Goal: Information Seeking & Learning: Learn about a topic

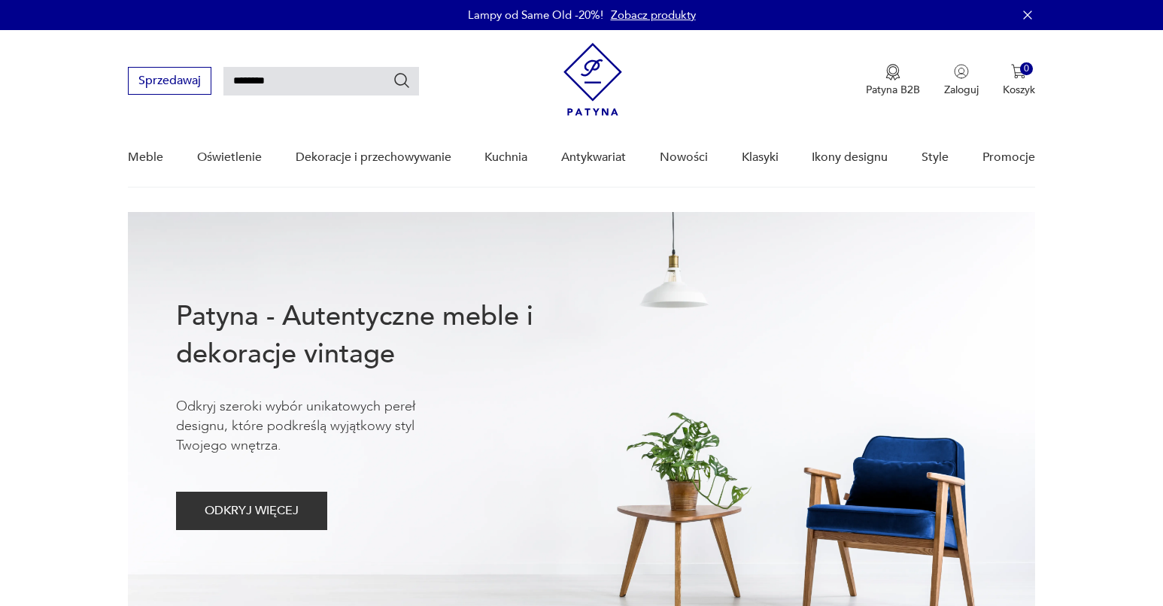
type input "********"
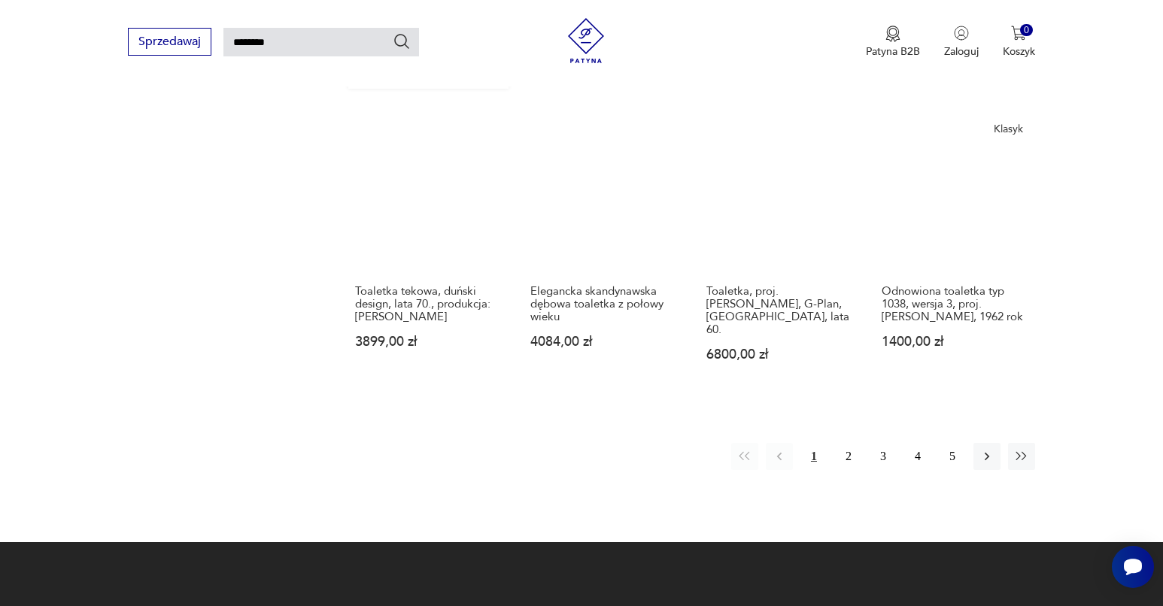
scroll to position [1306, 0]
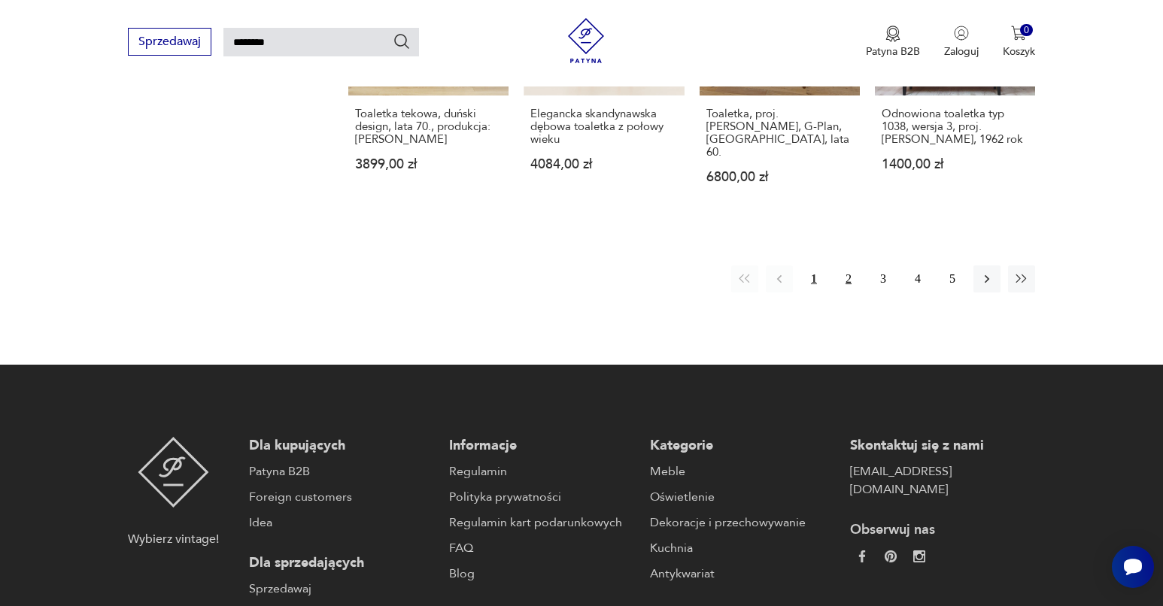
click at [852, 280] on button "2" at bounding box center [848, 279] width 27 height 27
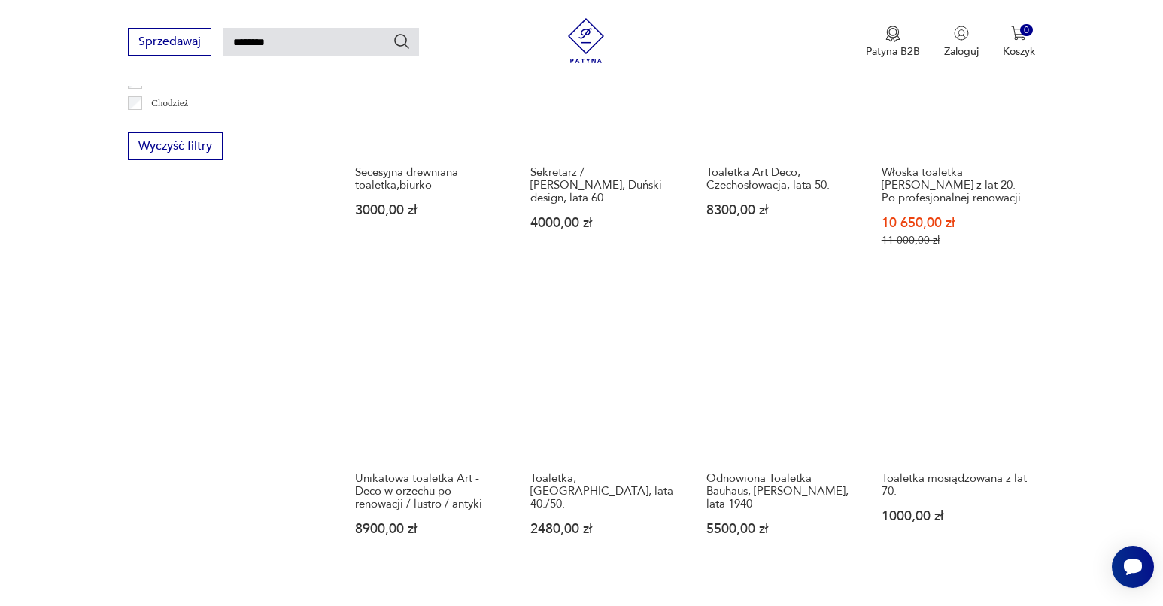
scroll to position [1115, 0]
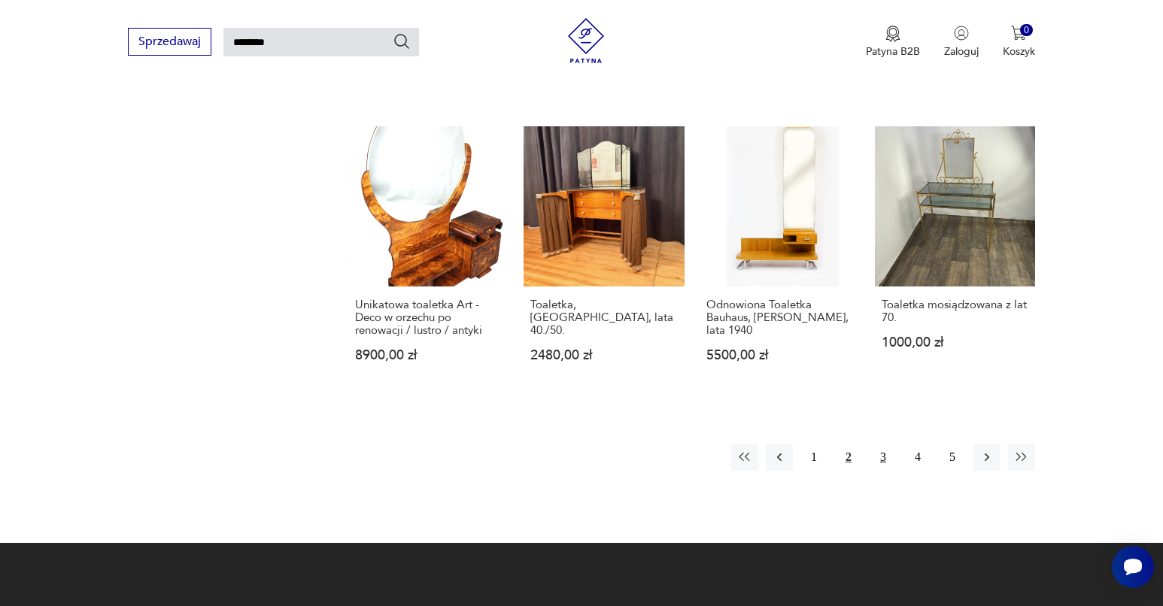
click at [876, 467] on button "3" at bounding box center [883, 457] width 27 height 27
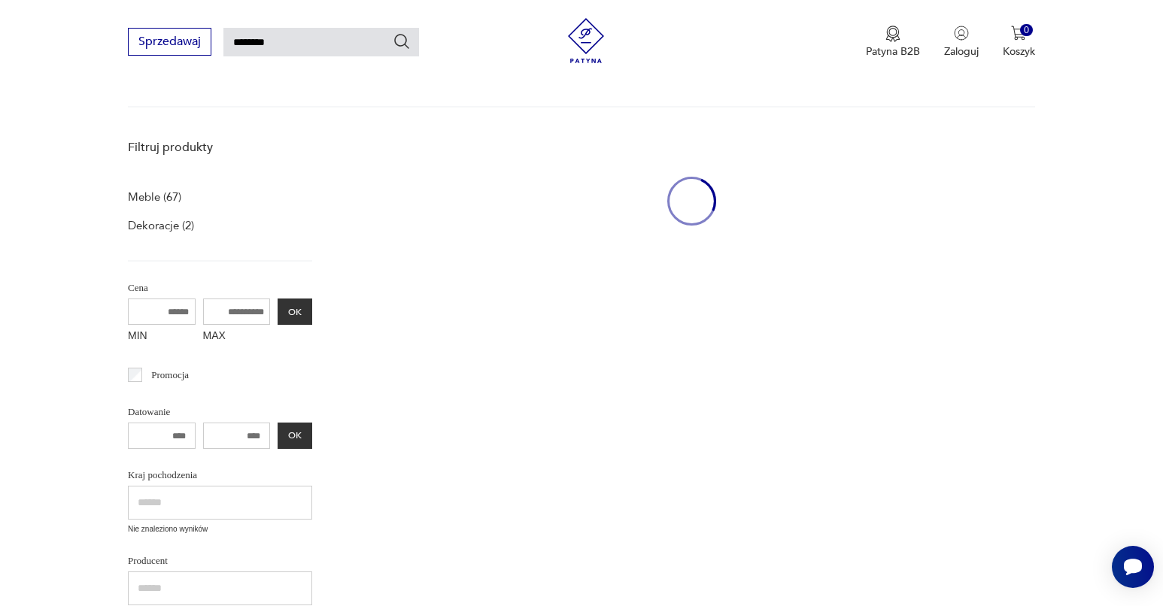
scroll to position [627, 0]
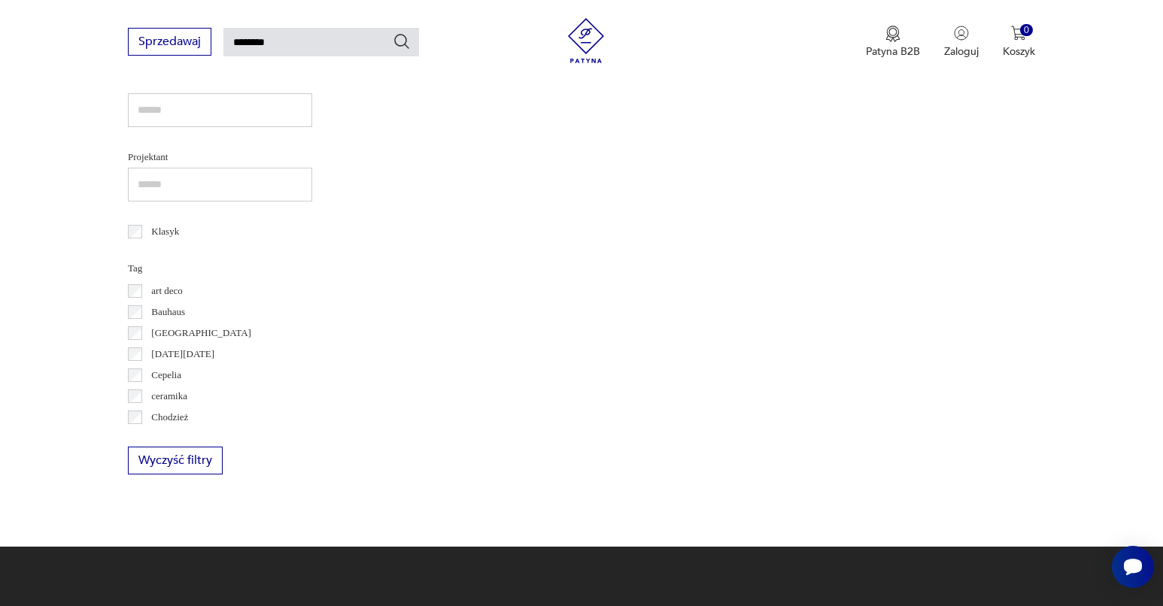
click at [341, 44] on input "********" at bounding box center [321, 42] width 196 height 29
click at [342, 45] on input "********" at bounding box center [321, 42] width 196 height 29
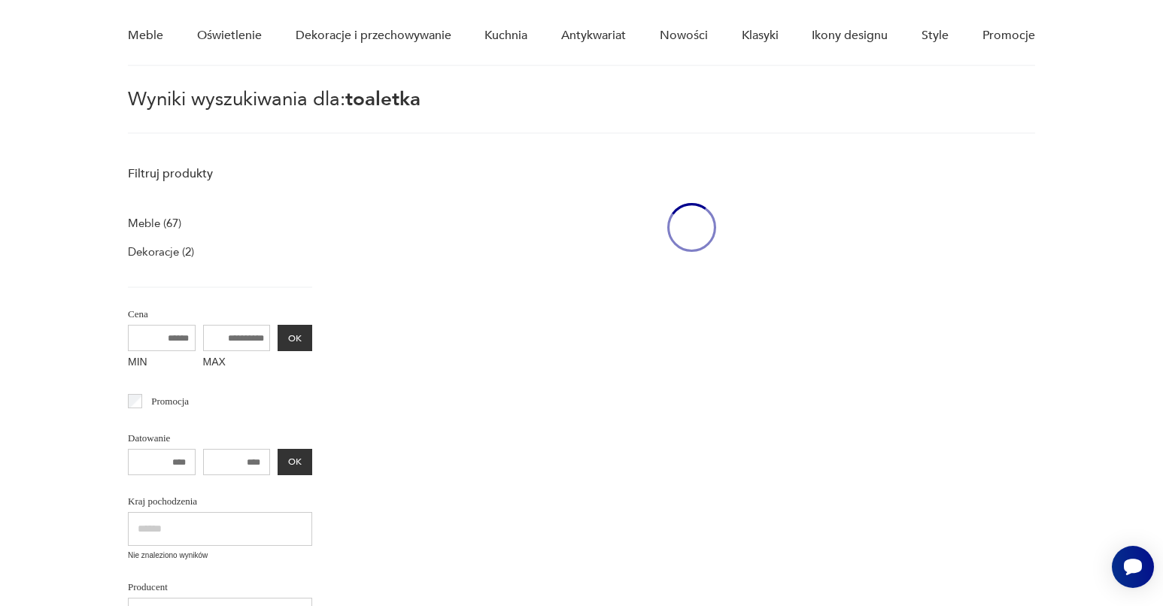
scroll to position [91, 0]
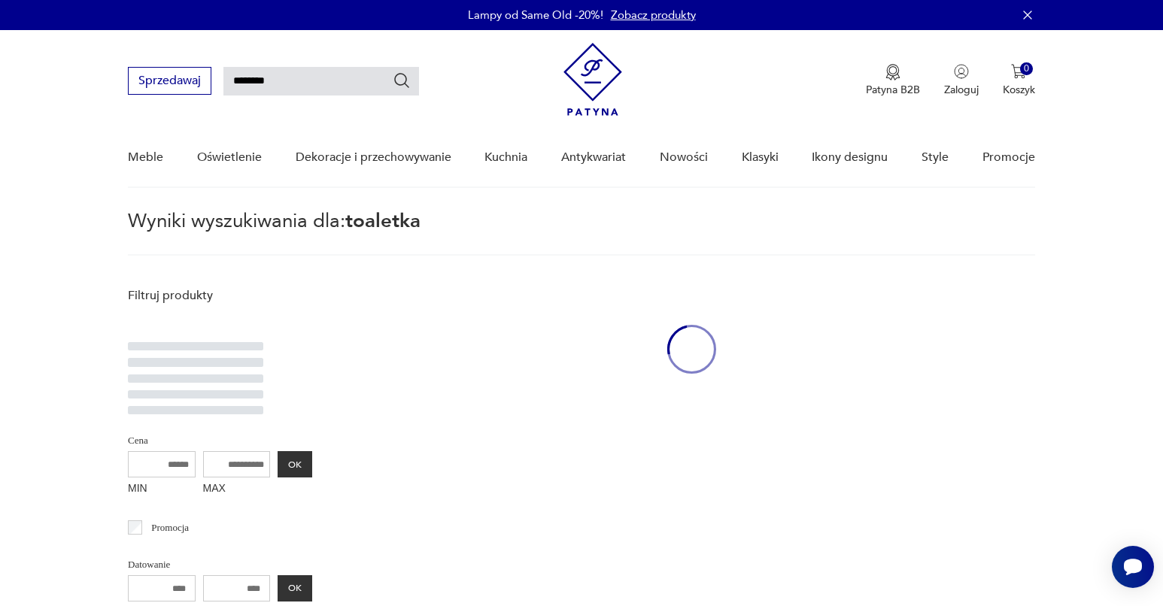
click at [365, 86] on input "********" at bounding box center [321, 81] width 196 height 29
type input "******"
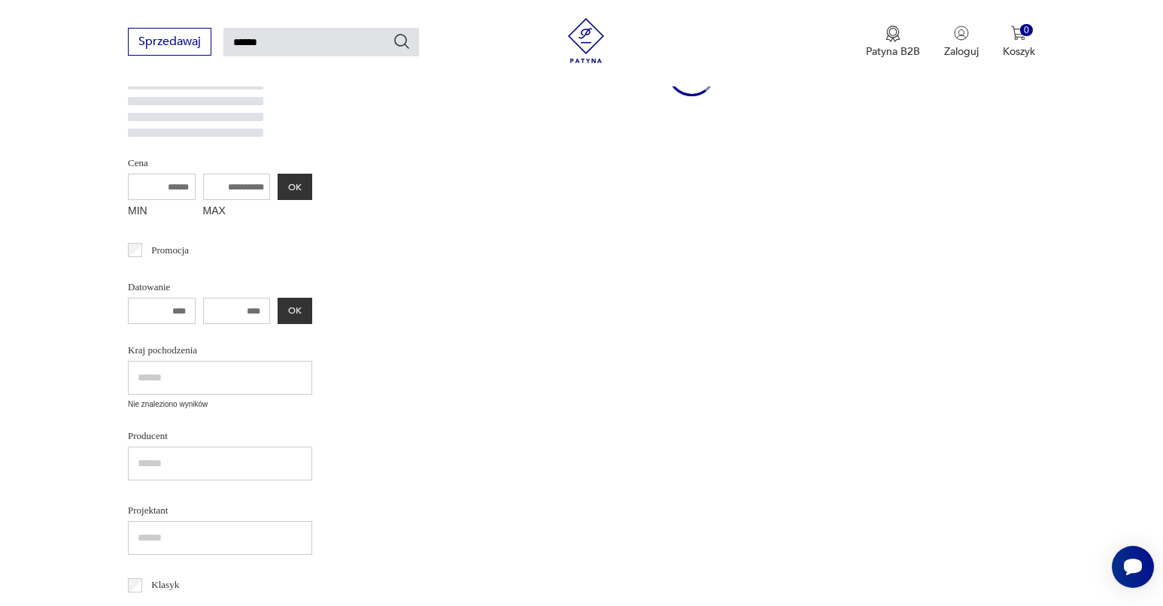
scroll to position [6, 0]
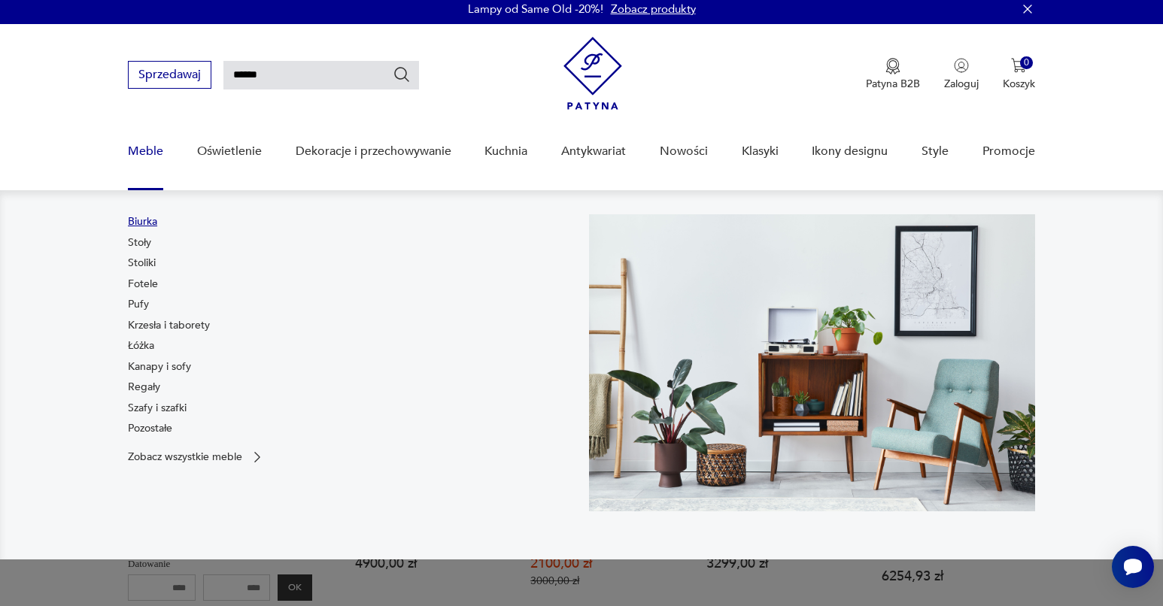
click at [150, 227] on link "Biurka" at bounding box center [142, 221] width 29 height 15
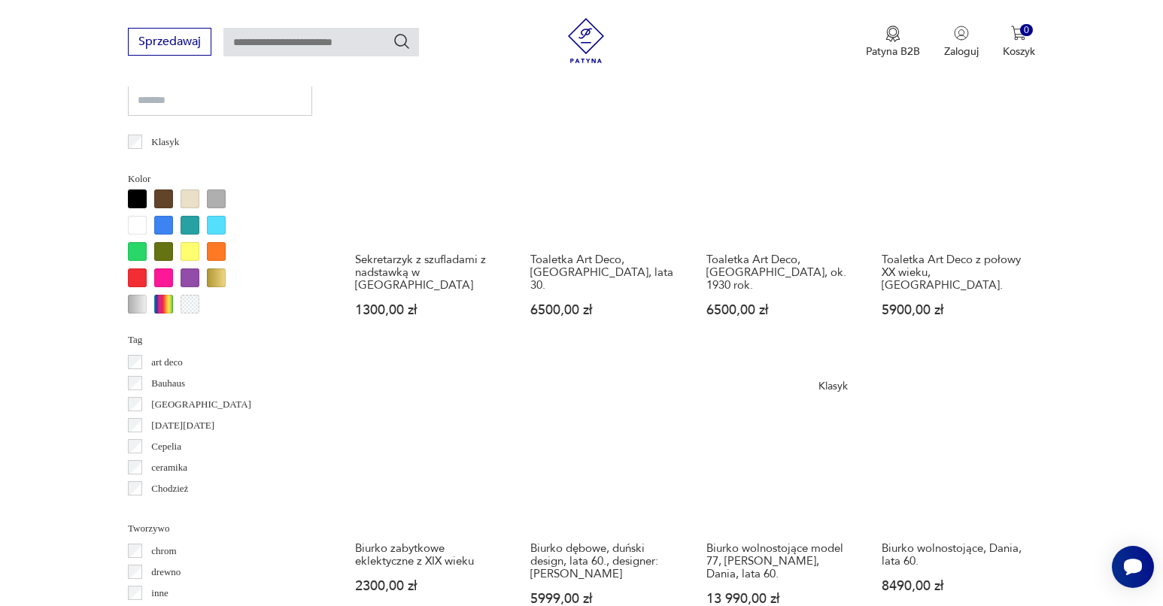
scroll to position [1325, 0]
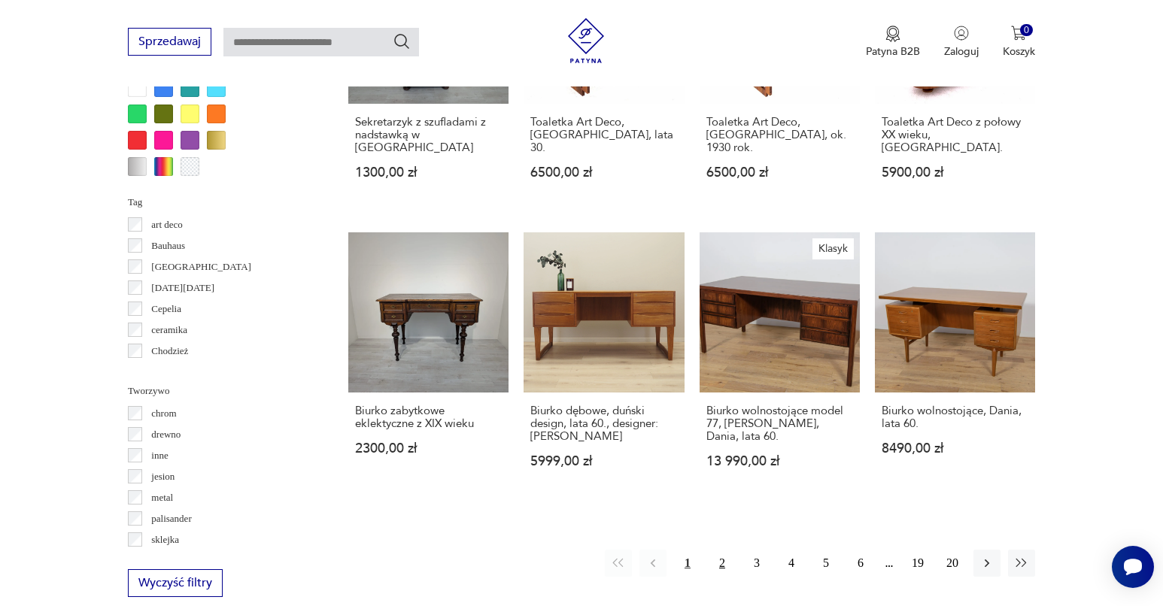
click at [726, 569] on button "2" at bounding box center [722, 563] width 27 height 27
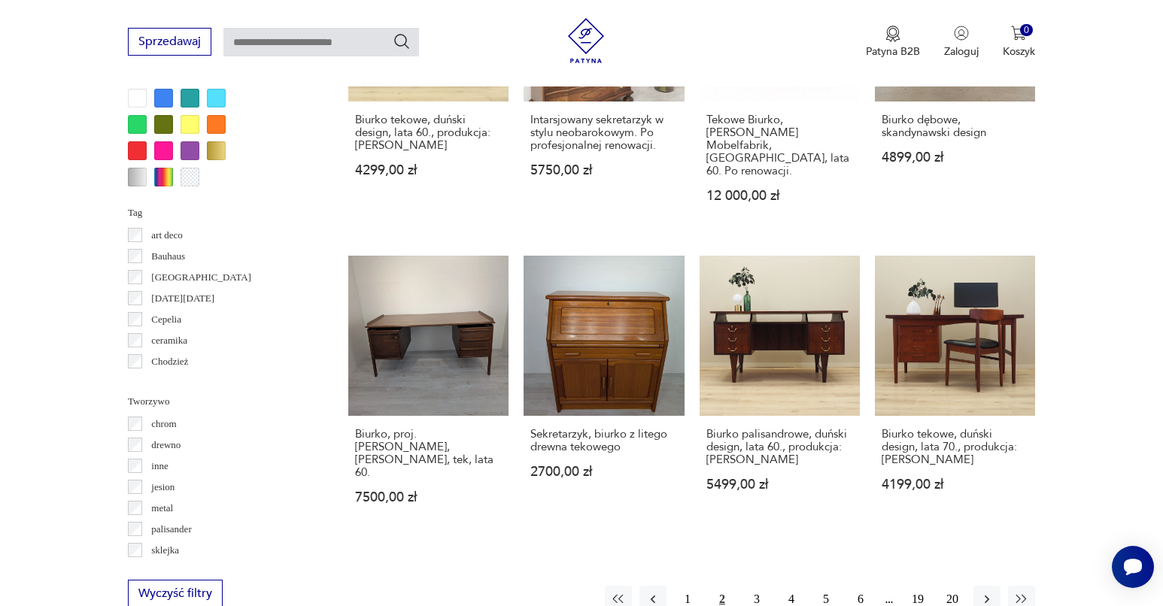
scroll to position [1594, 0]
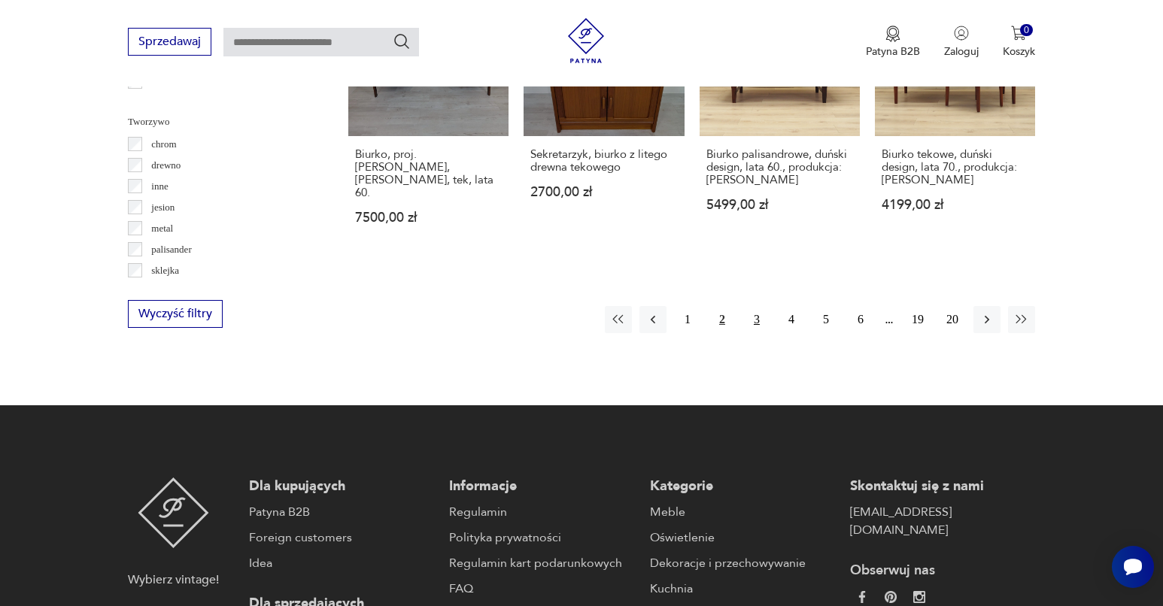
click at [764, 318] on button "3" at bounding box center [756, 319] width 27 height 27
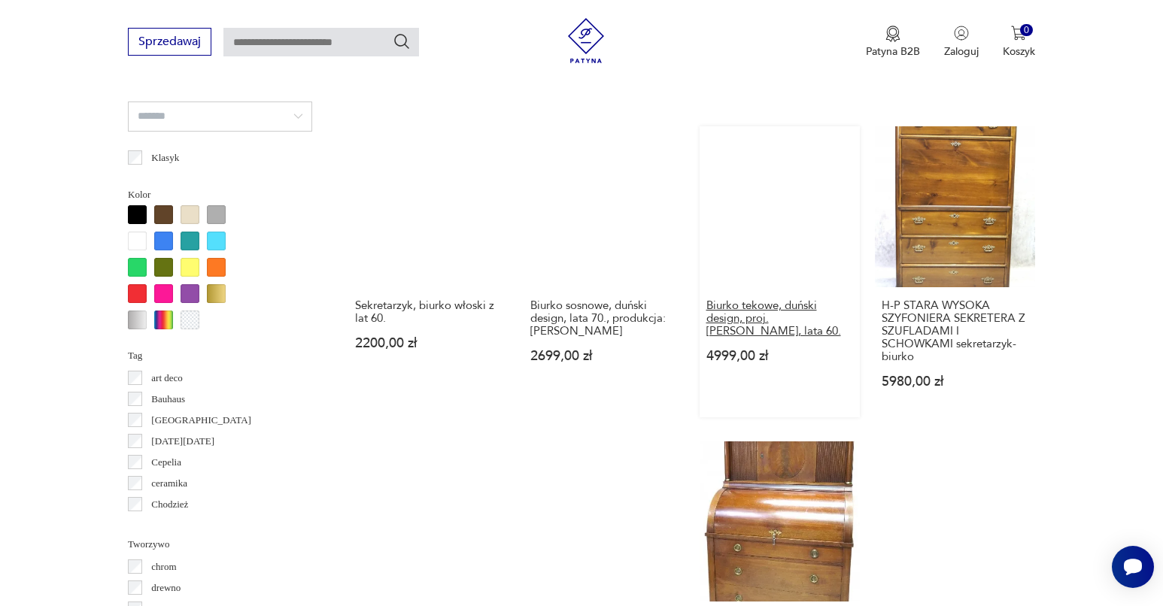
scroll to position [1480, 0]
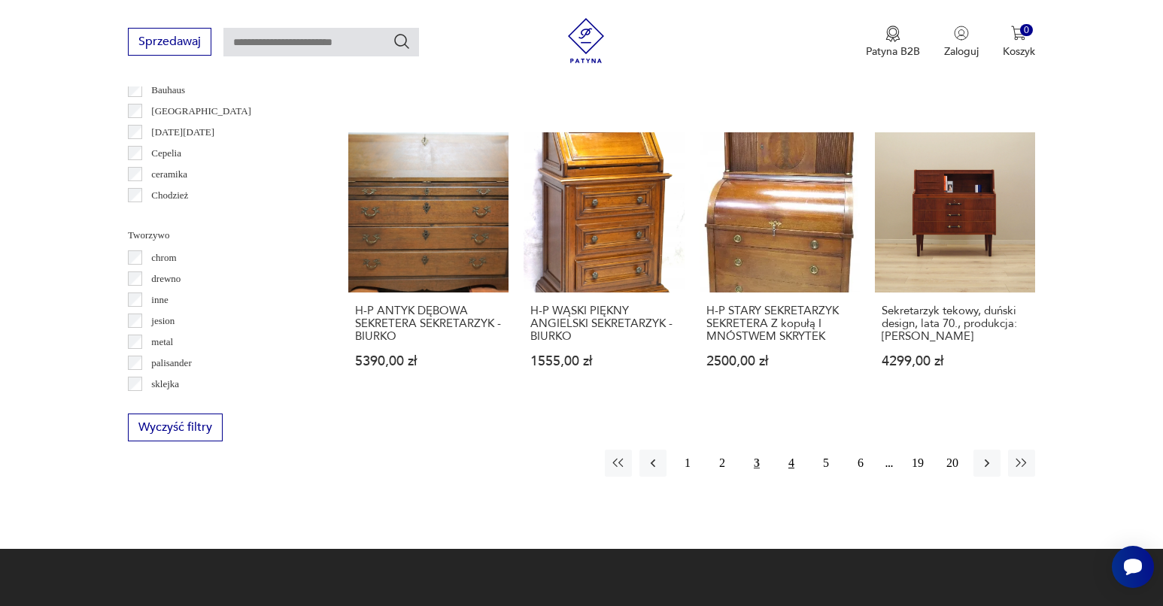
click at [784, 450] on button "4" at bounding box center [791, 463] width 27 height 27
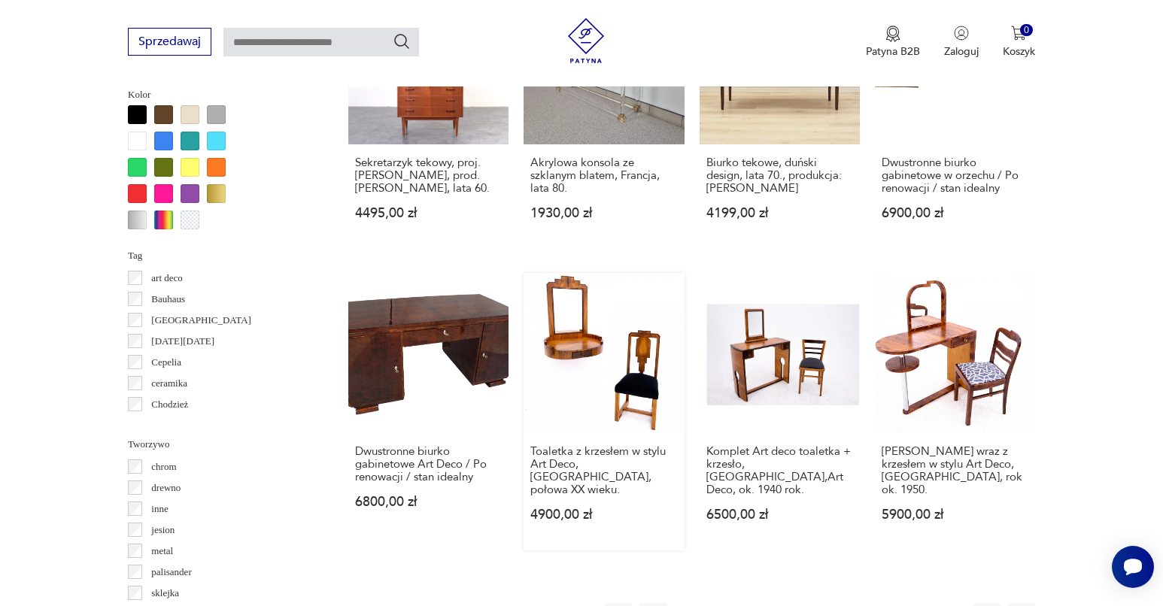
scroll to position [1392, 0]
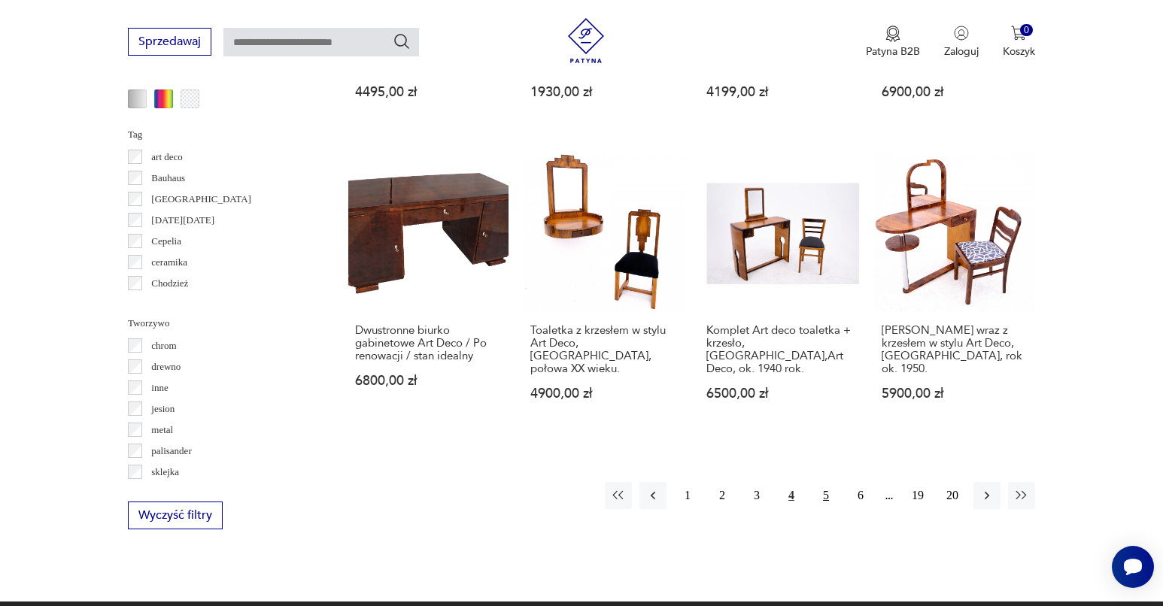
click at [820, 509] on button "5" at bounding box center [825, 495] width 27 height 27
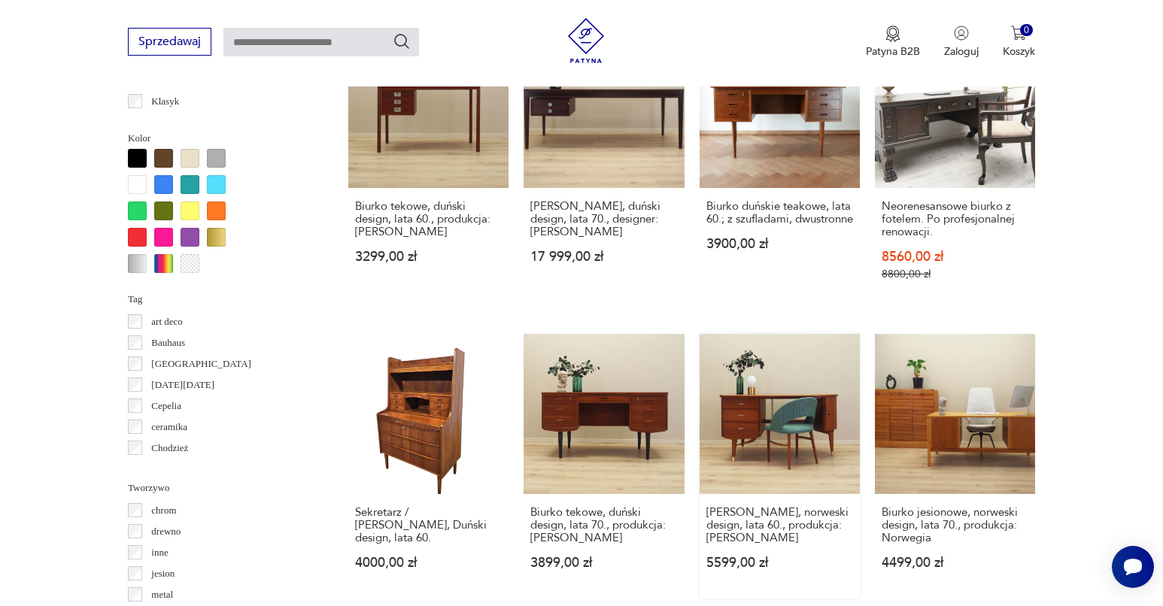
scroll to position [1520, 0]
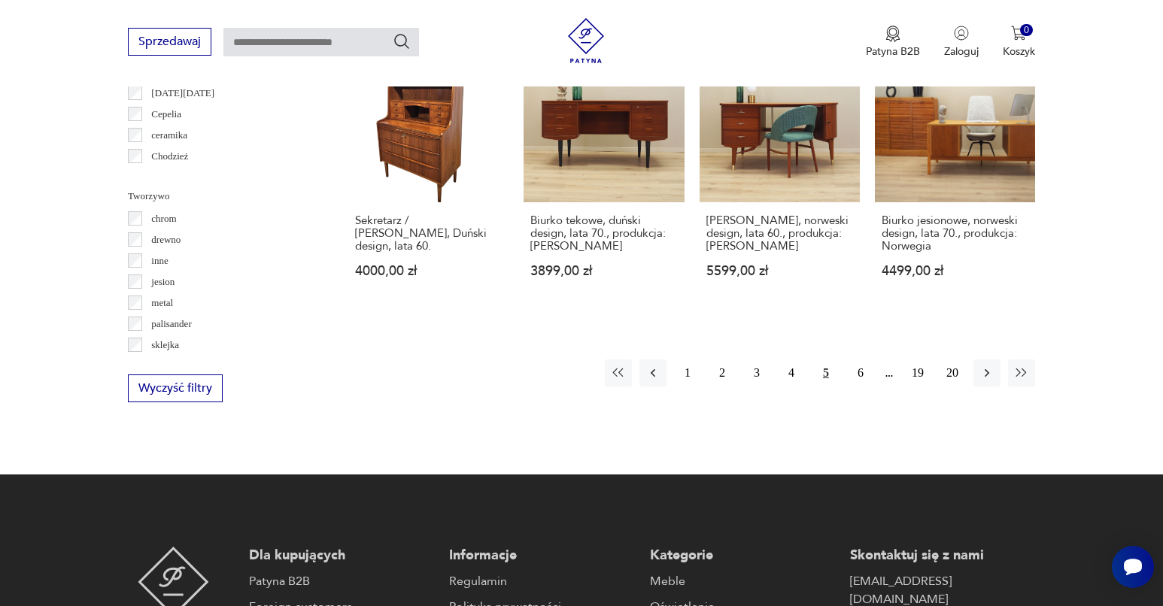
click at [845, 387] on div "1 2 3 4 5 6 19 20" at bounding box center [820, 373] width 430 height 27
click at [858, 387] on button "6" at bounding box center [860, 373] width 27 height 27
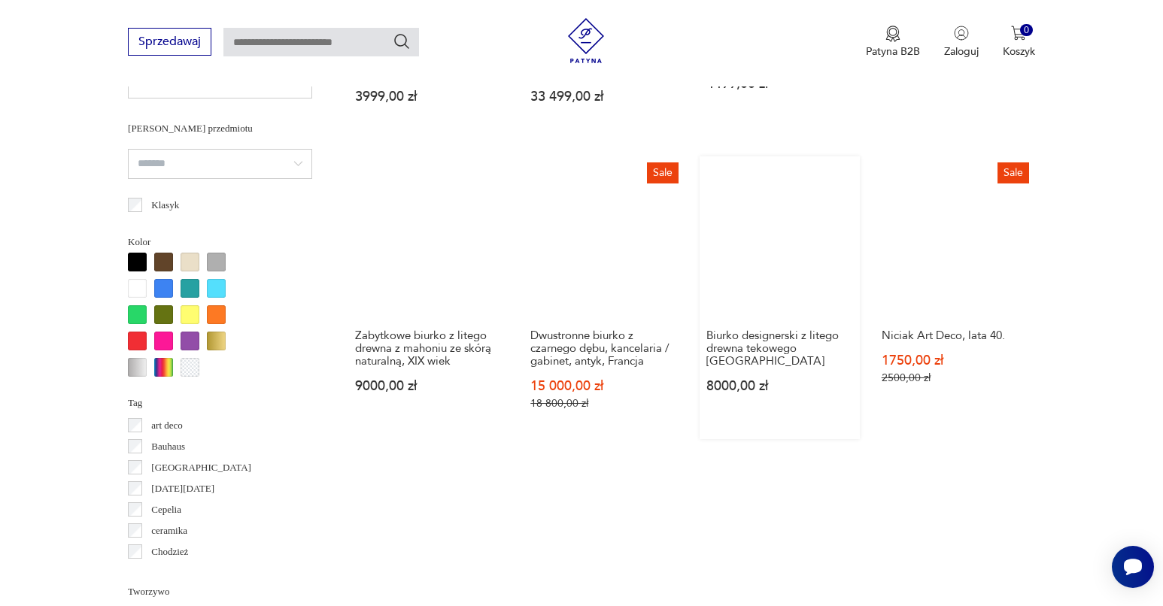
scroll to position [1414, 0]
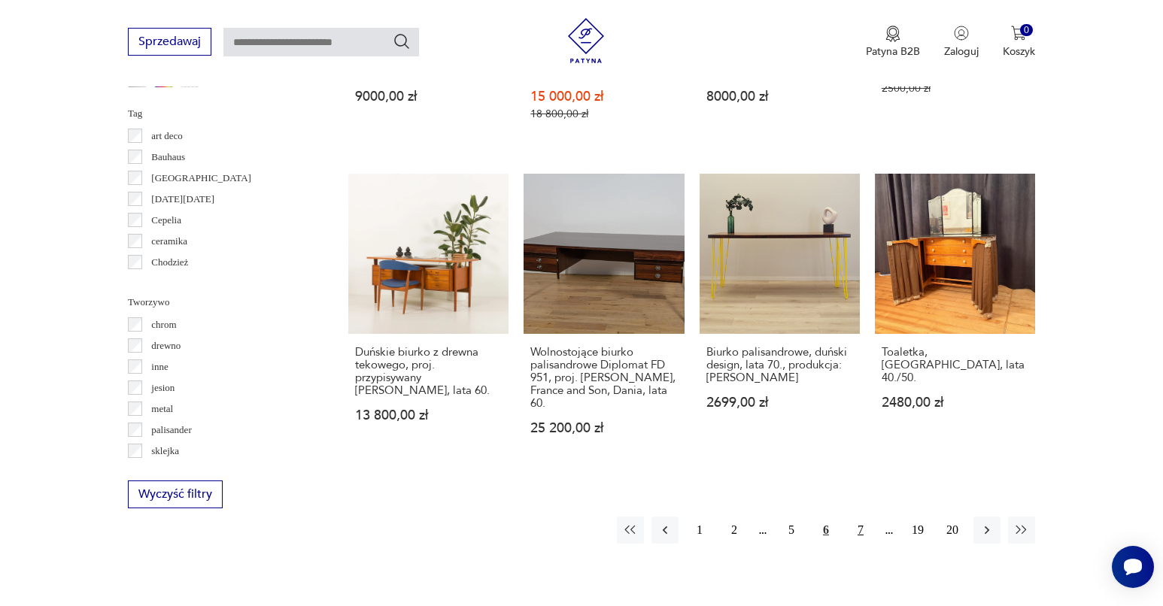
click at [861, 541] on button "7" at bounding box center [860, 530] width 27 height 27
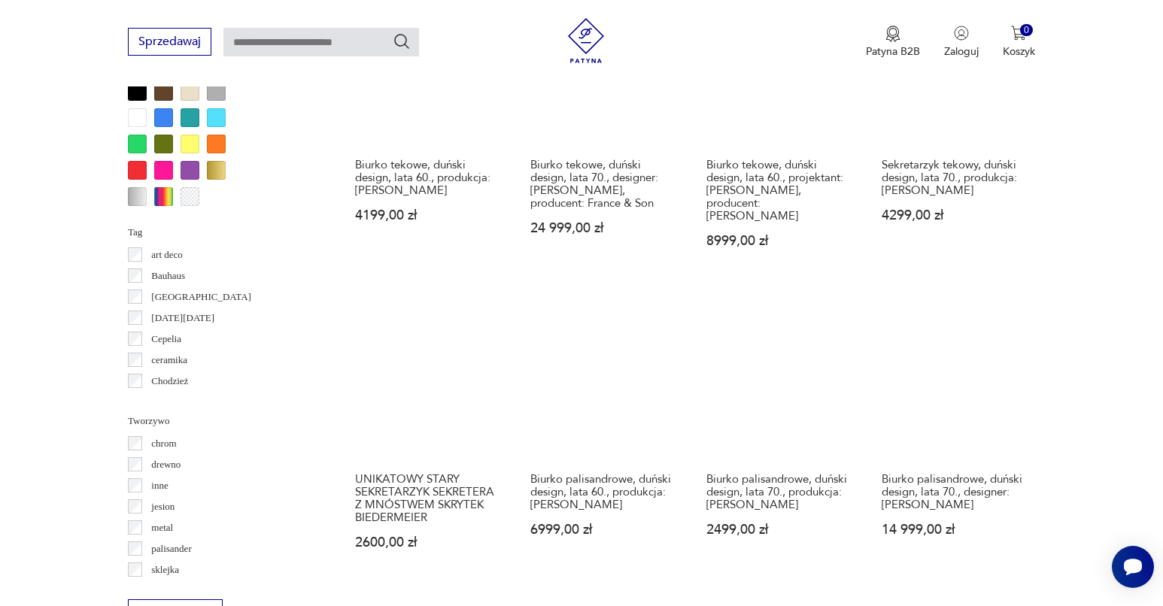
scroll to position [1596, 0]
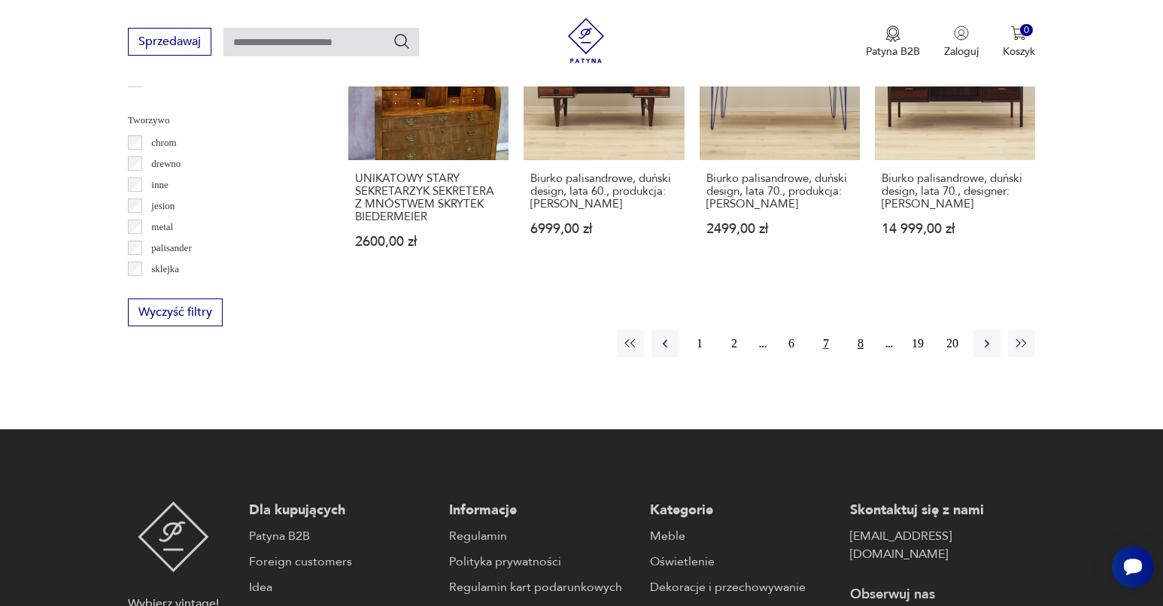
click at [862, 357] on button "8" at bounding box center [860, 343] width 27 height 27
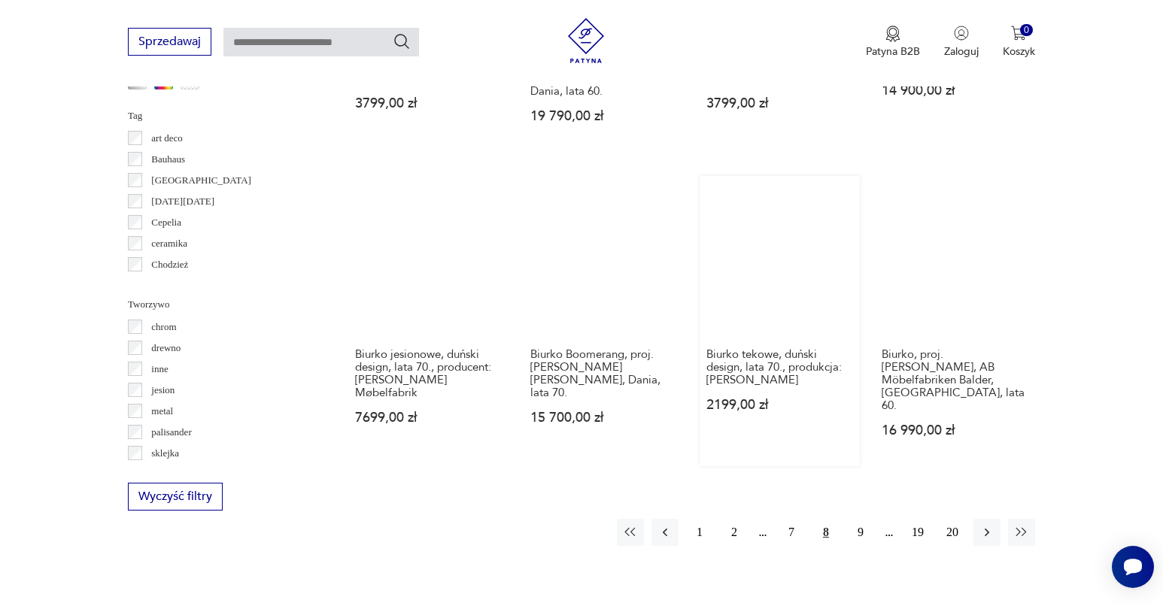
scroll to position [1439, 0]
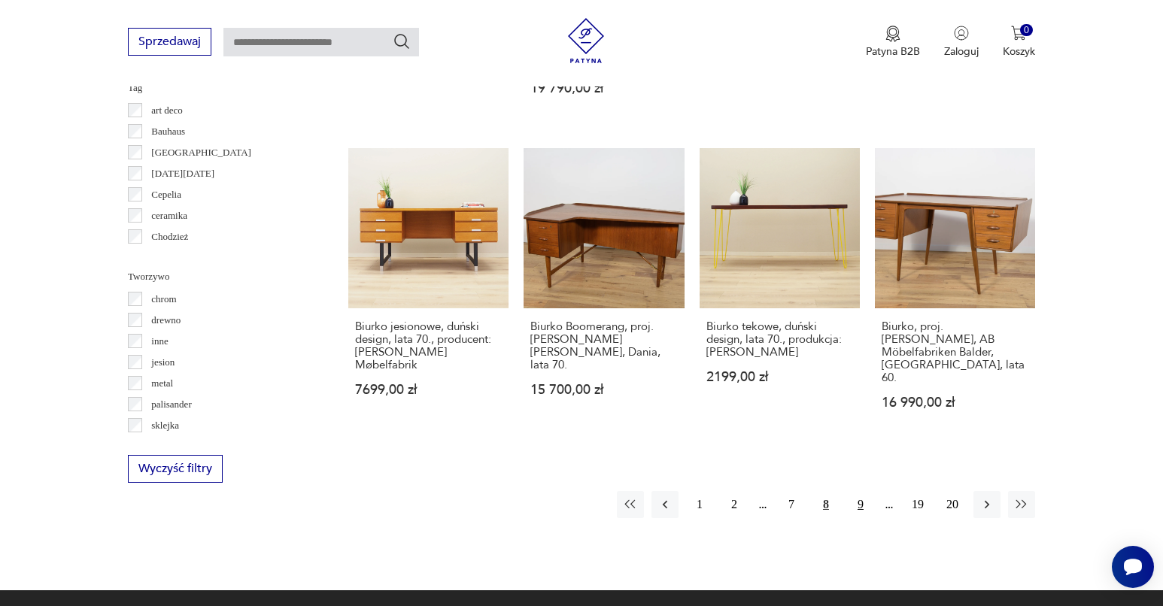
click at [861, 493] on button "9" at bounding box center [860, 504] width 27 height 27
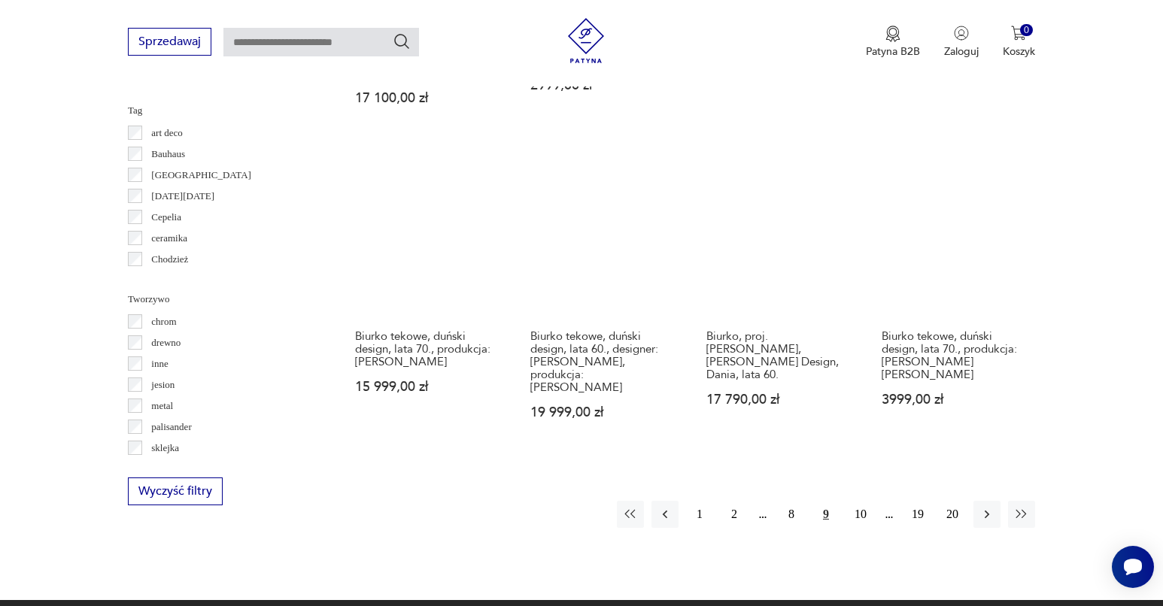
scroll to position [1541, 0]
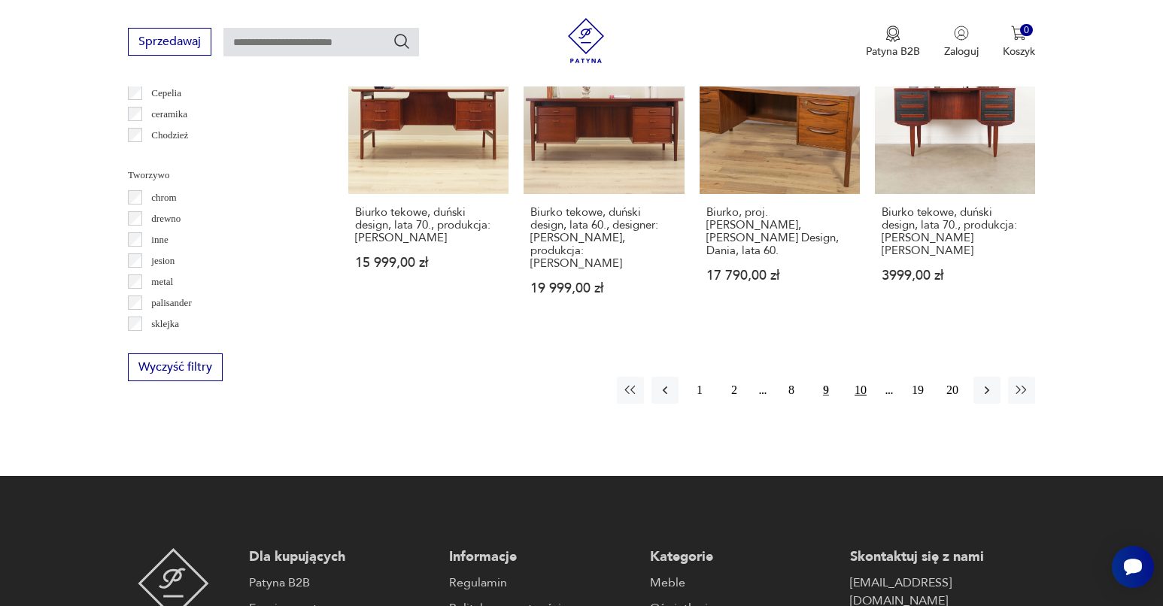
click at [862, 377] on button "10" at bounding box center [860, 390] width 27 height 27
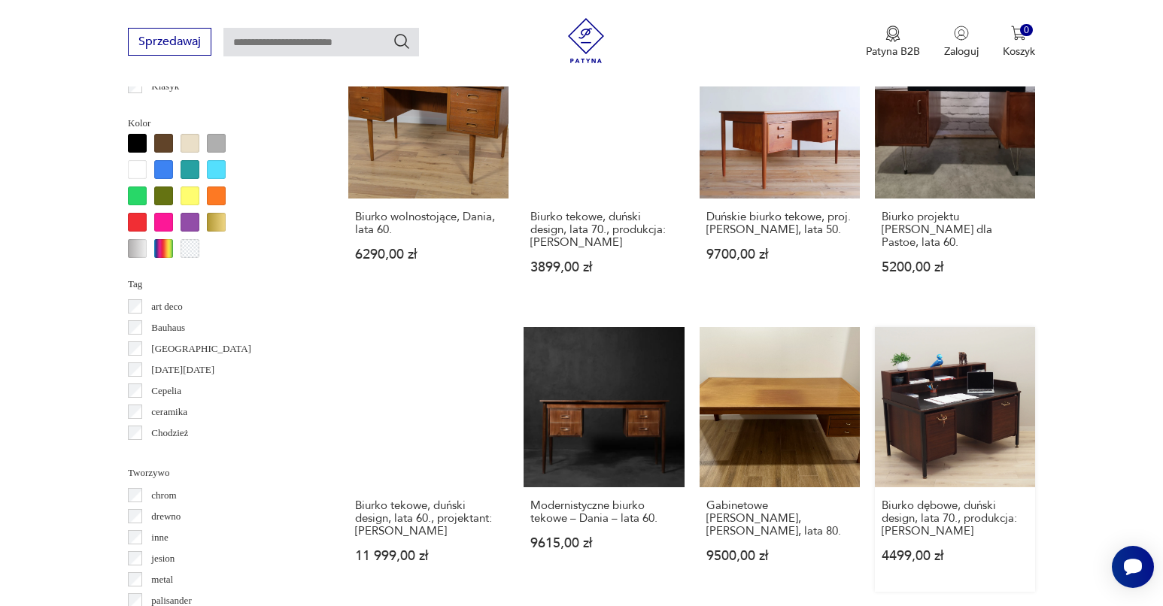
scroll to position [1386, 0]
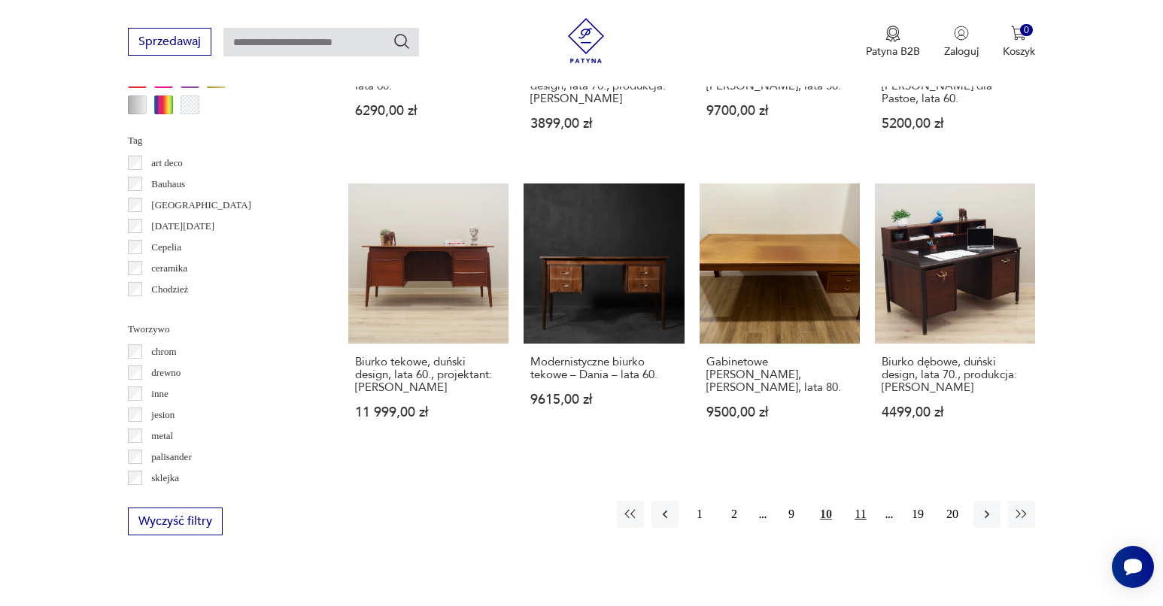
click at [867, 524] on button "11" at bounding box center [860, 514] width 27 height 27
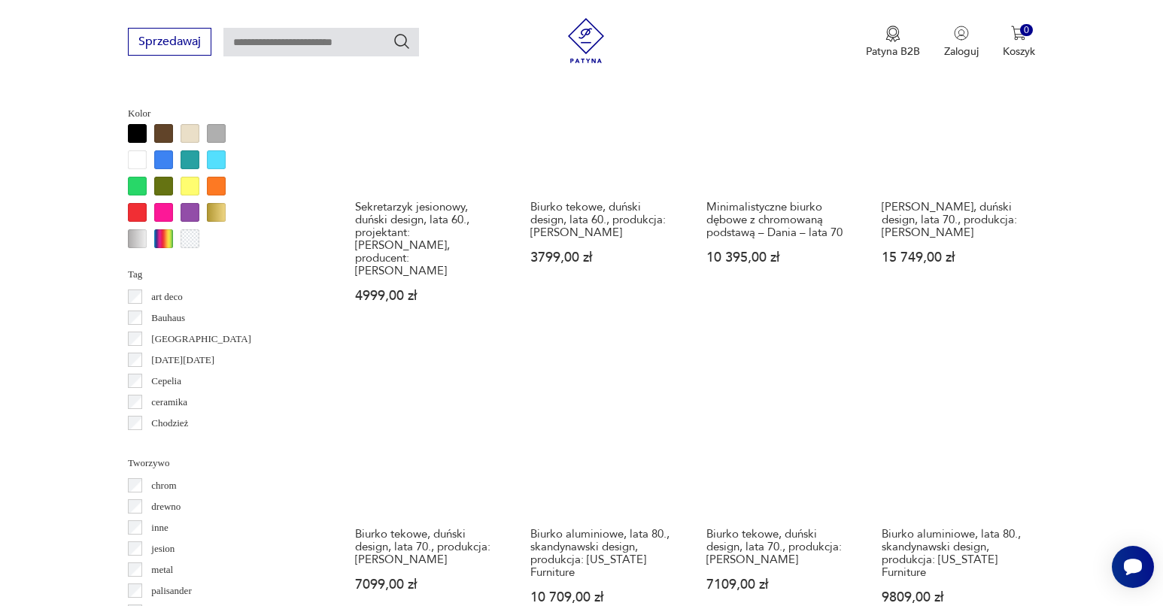
scroll to position [1562, 0]
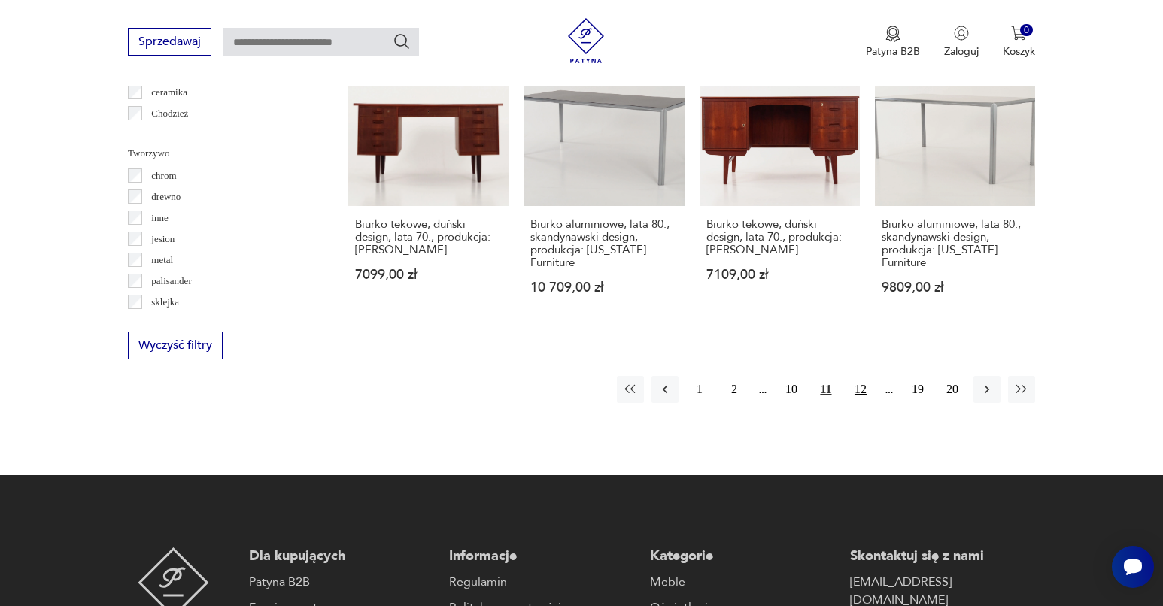
click at [852, 381] on button "12" at bounding box center [860, 389] width 27 height 27
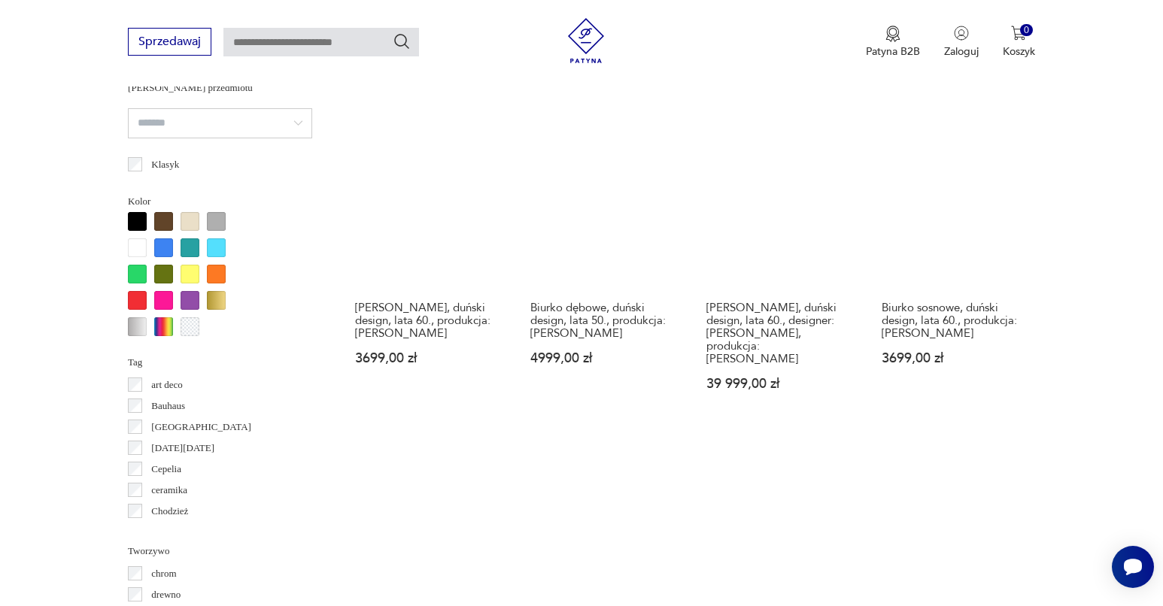
scroll to position [1456, 0]
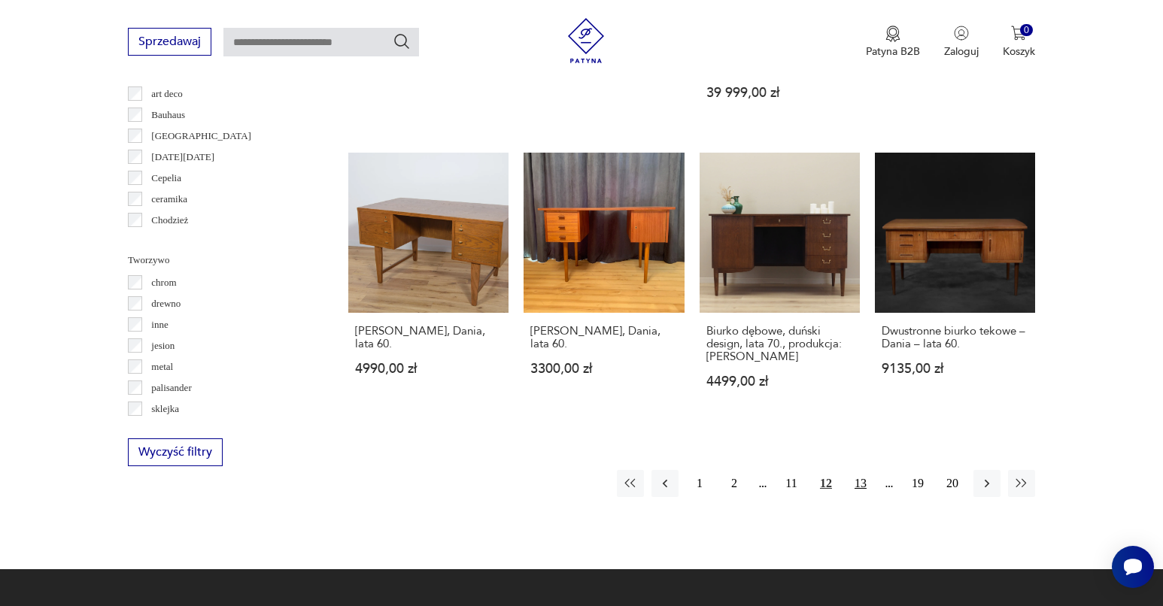
click at [864, 470] on button "13" at bounding box center [860, 483] width 27 height 27
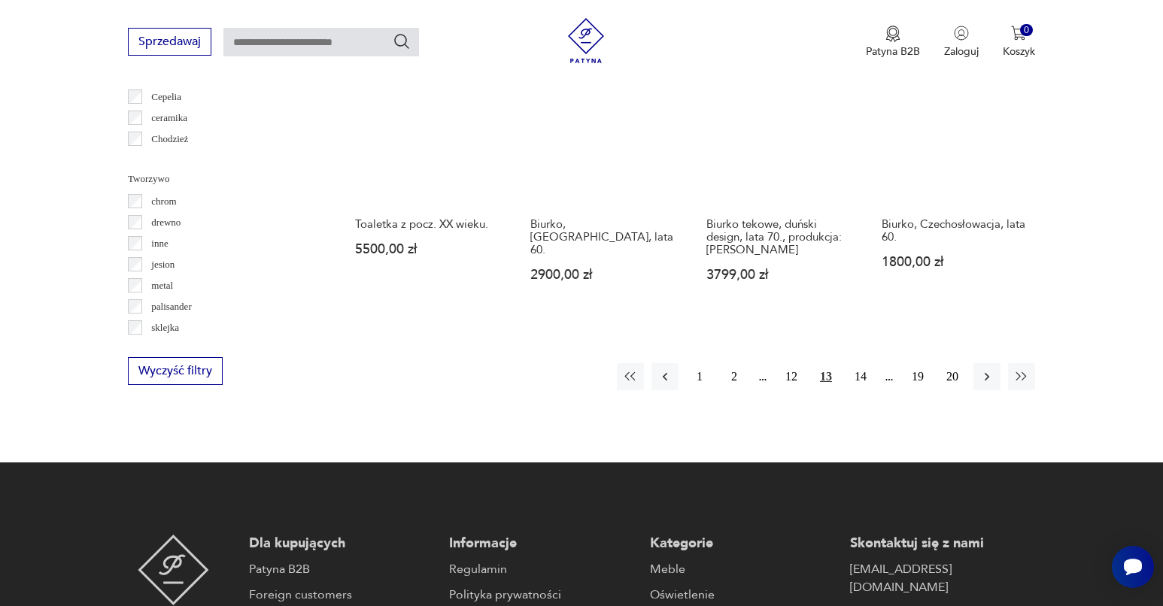
scroll to position [1509, 0]
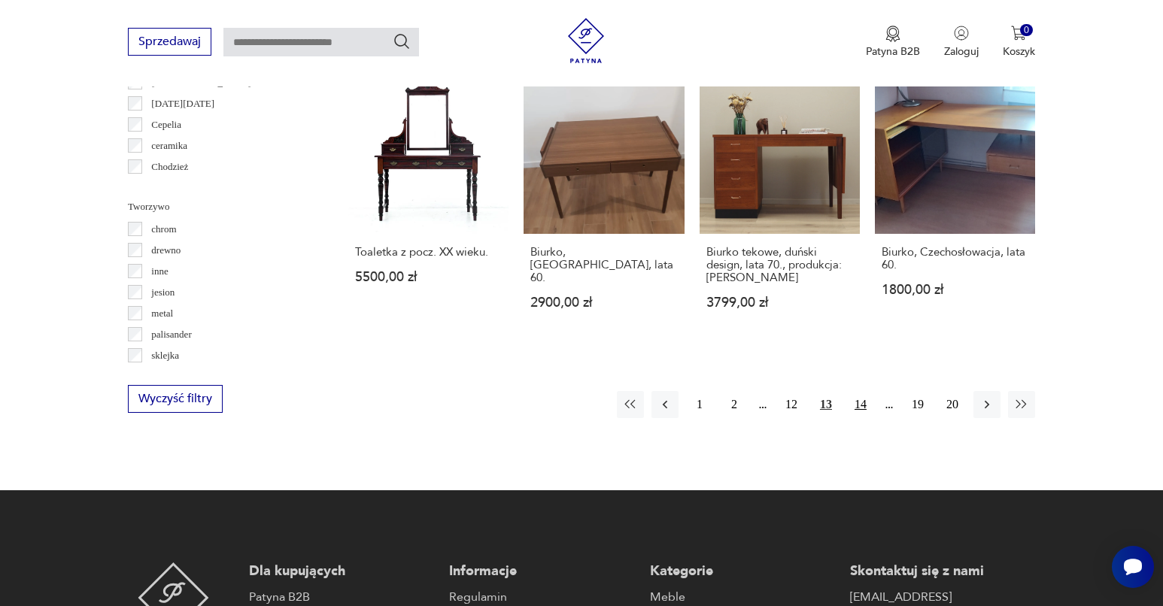
click at [864, 396] on button "14" at bounding box center [860, 404] width 27 height 27
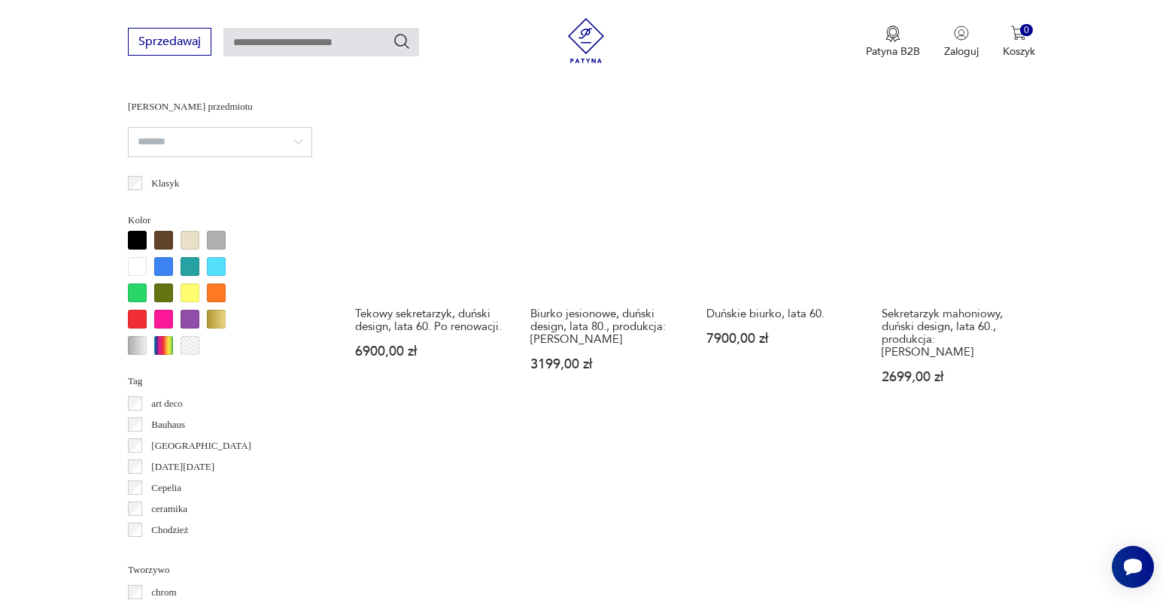
scroll to position [1407, 0]
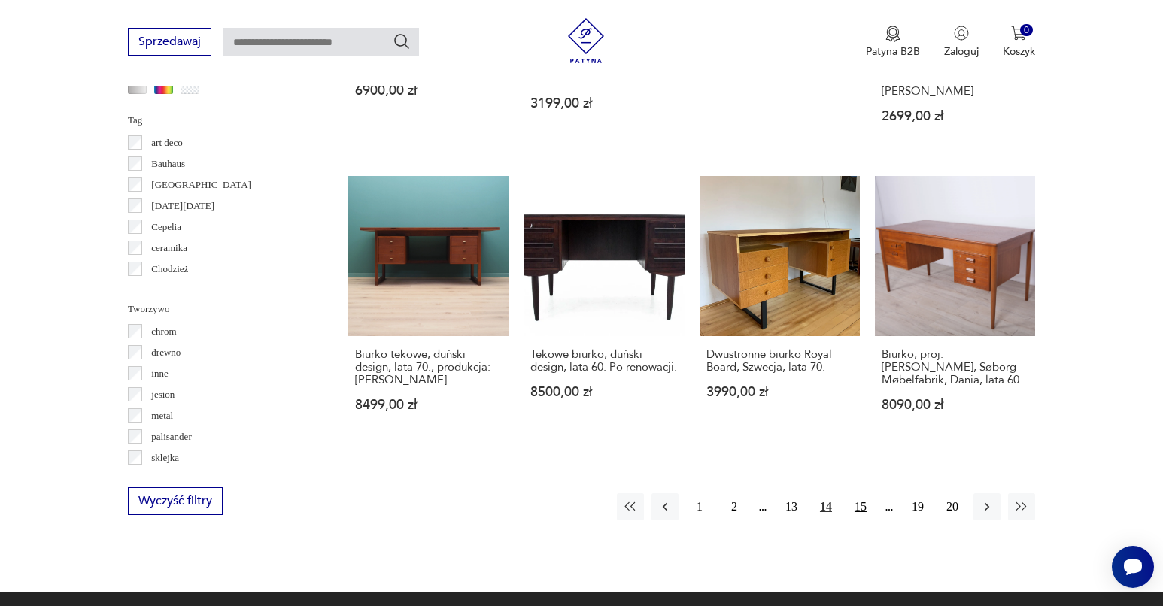
click at [868, 515] on button "15" at bounding box center [860, 506] width 27 height 27
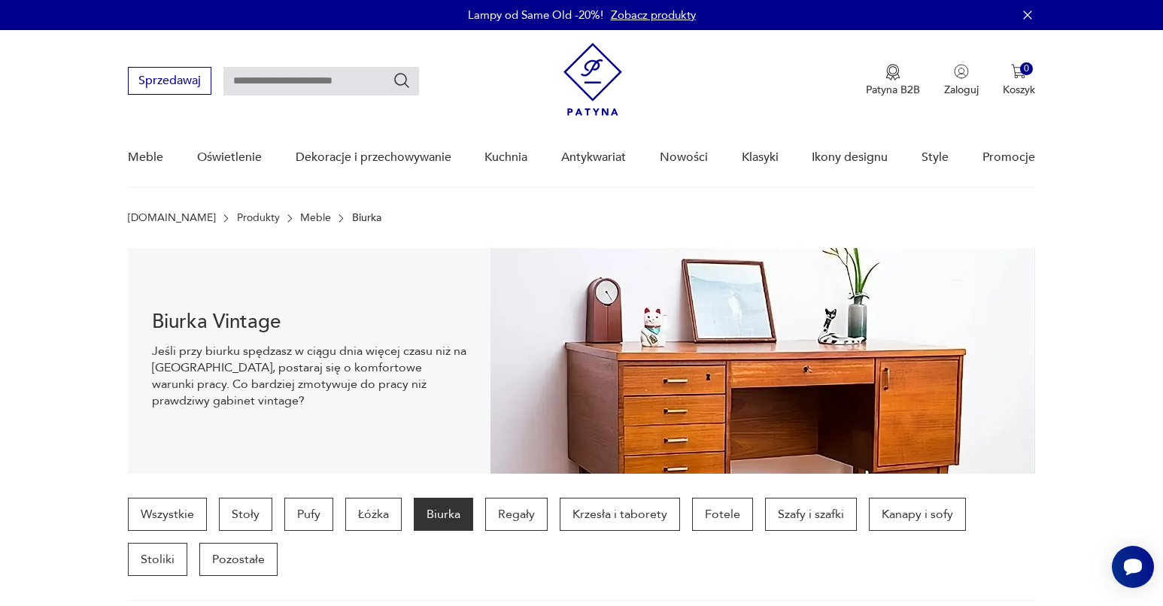
click at [355, 76] on input "text" at bounding box center [321, 81] width 196 height 29
type input "******"
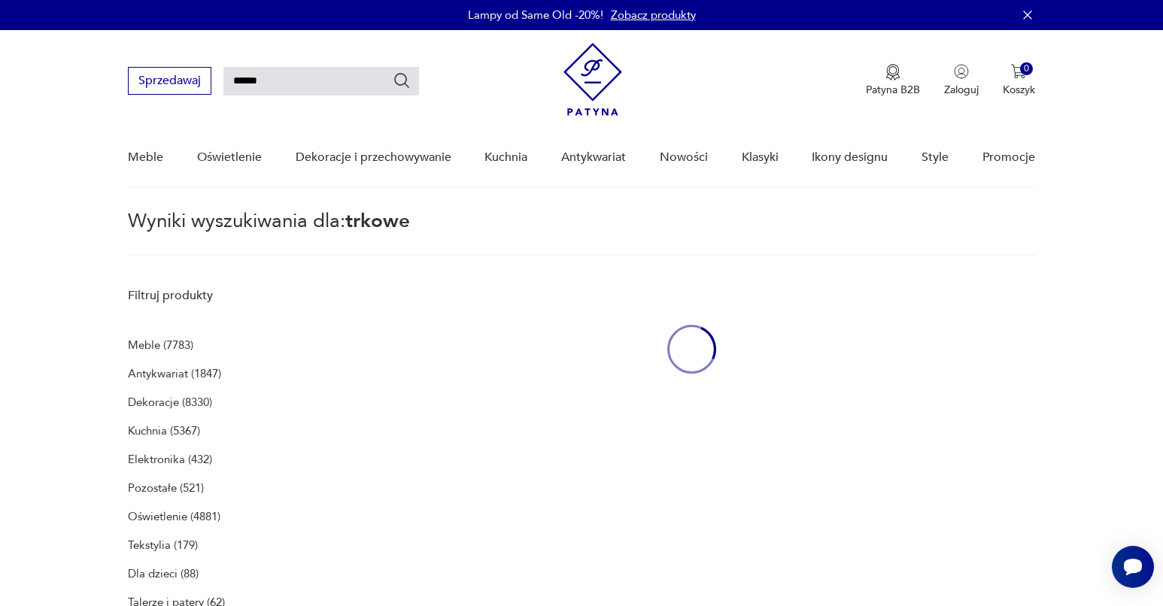
scroll to position [54, 0]
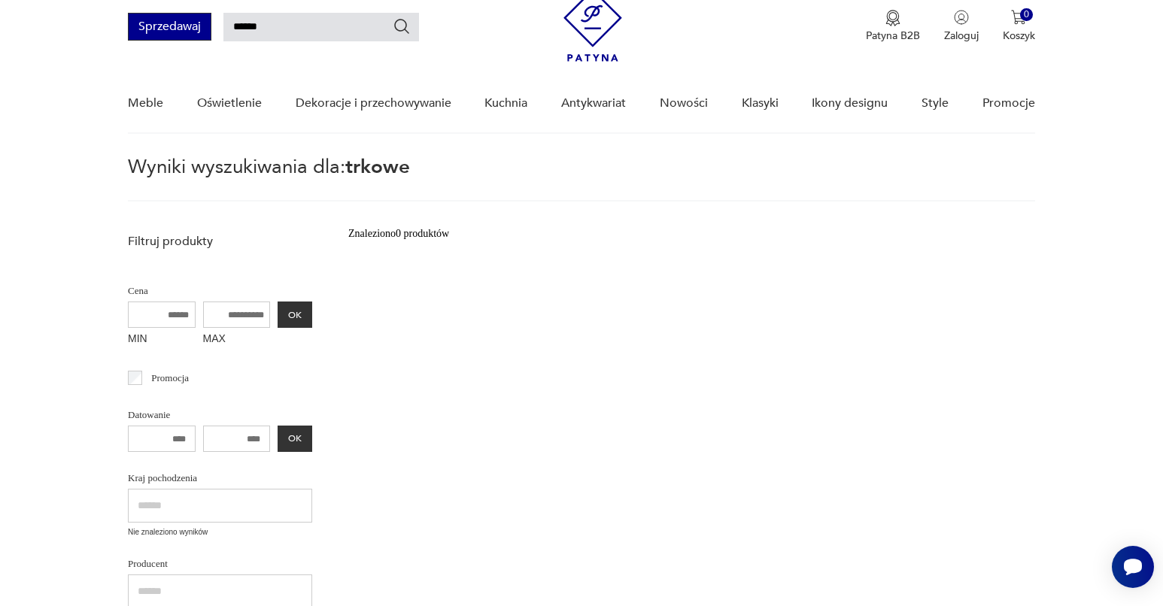
drag, startPoint x: 311, startPoint y: 26, endPoint x: 167, endPoint y: 16, distance: 144.0
click at [167, 16] on div "Sprzedawaj ******" at bounding box center [273, 27] width 291 height 28
type input "******"
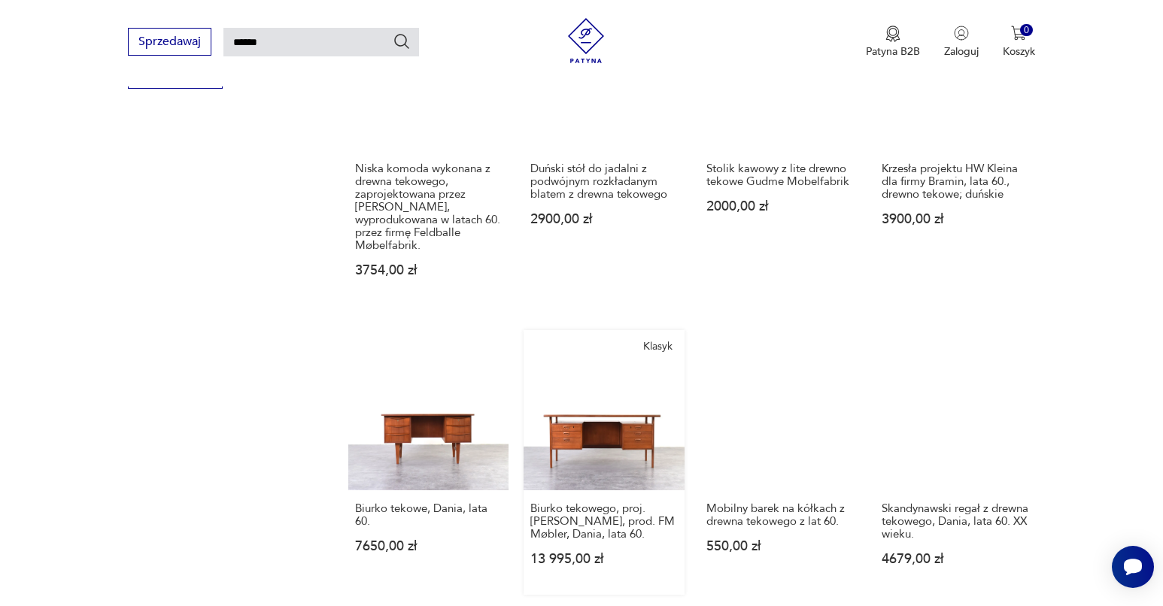
scroll to position [1358, 0]
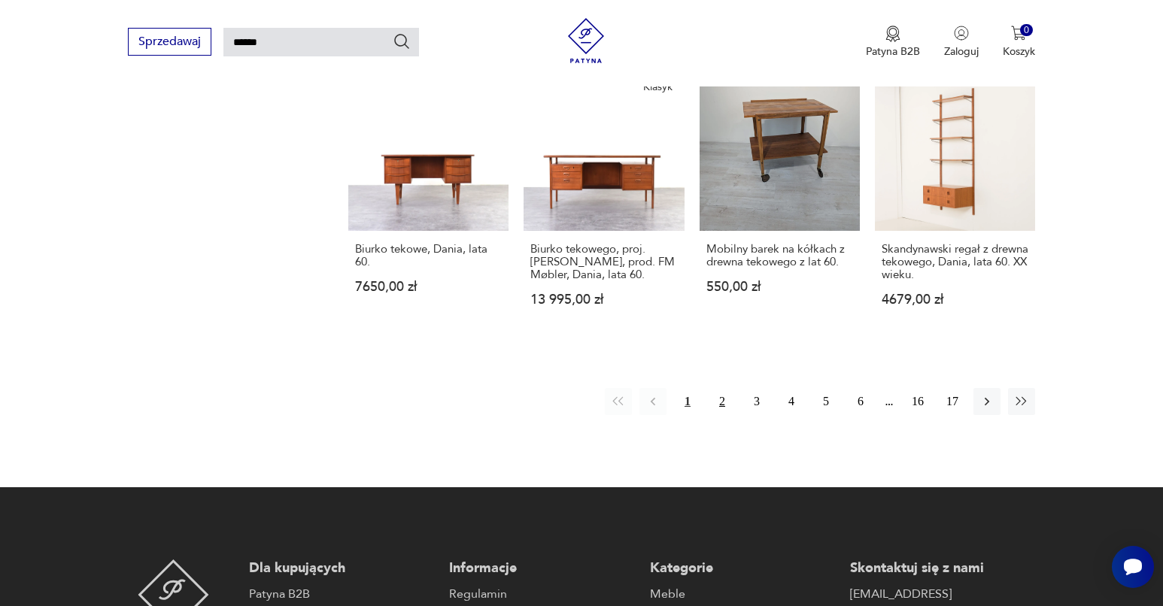
click at [721, 388] on button "2" at bounding box center [722, 401] width 27 height 27
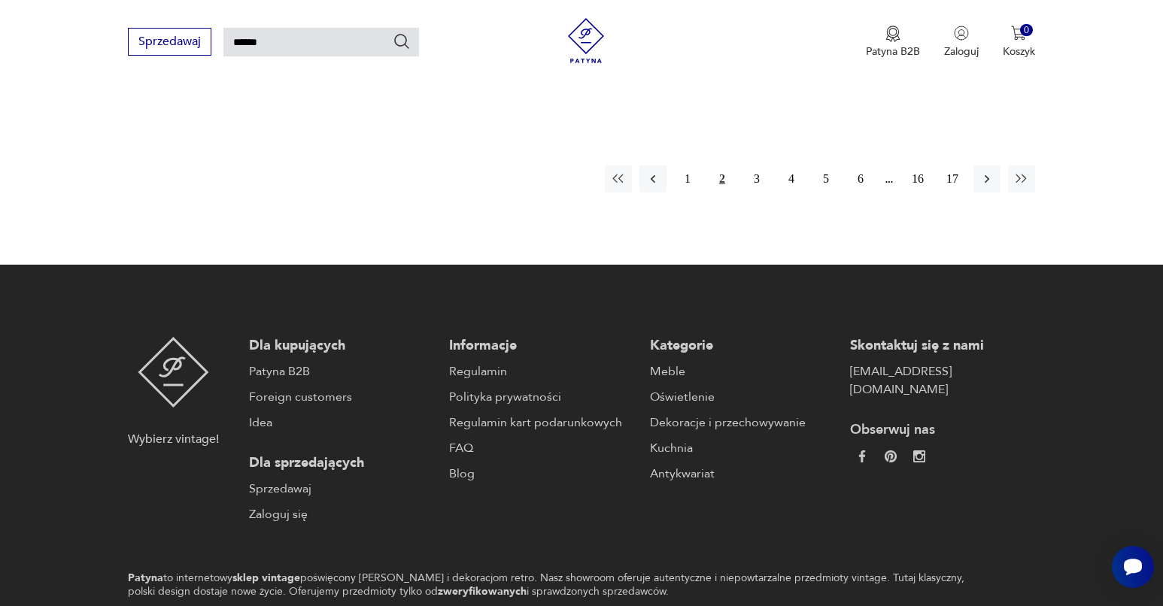
scroll to position [1116, 0]
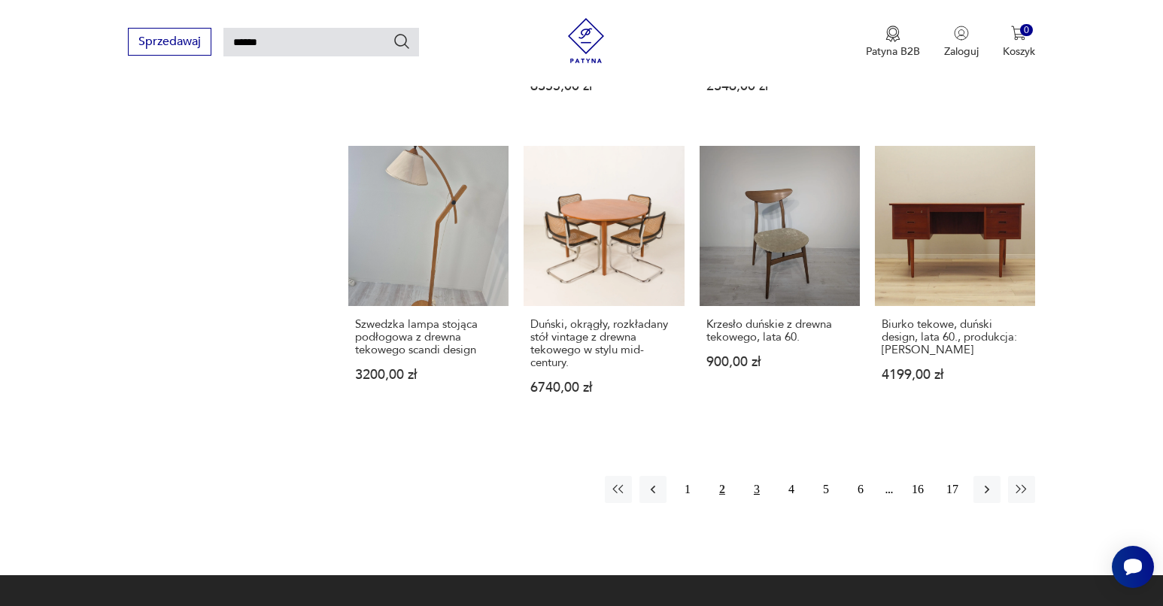
click at [752, 503] on button "3" at bounding box center [756, 489] width 27 height 27
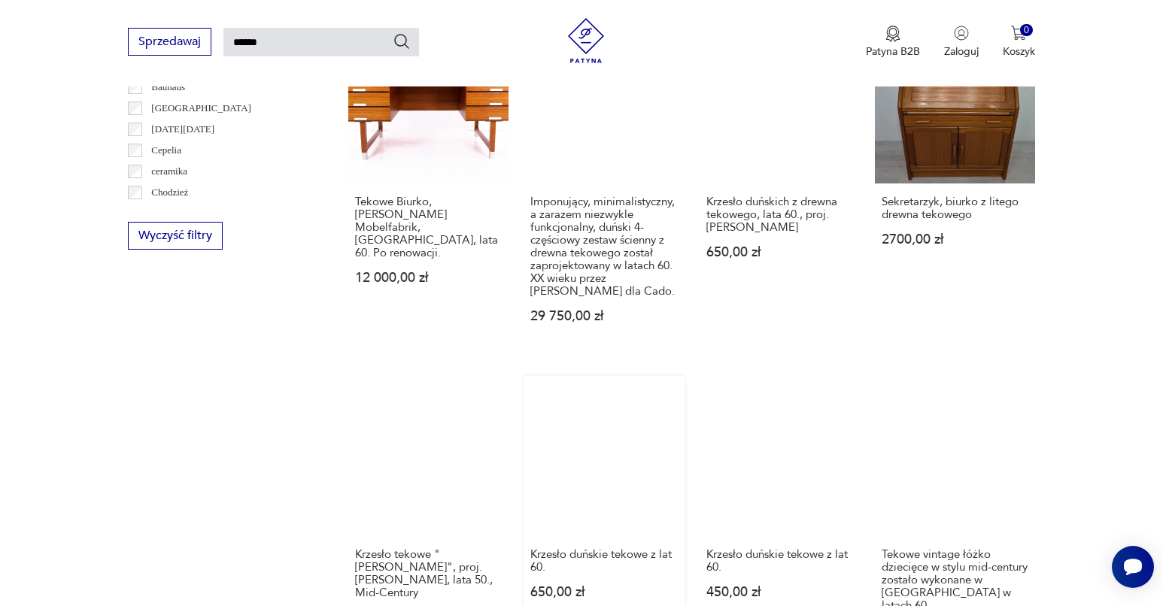
scroll to position [1198, 0]
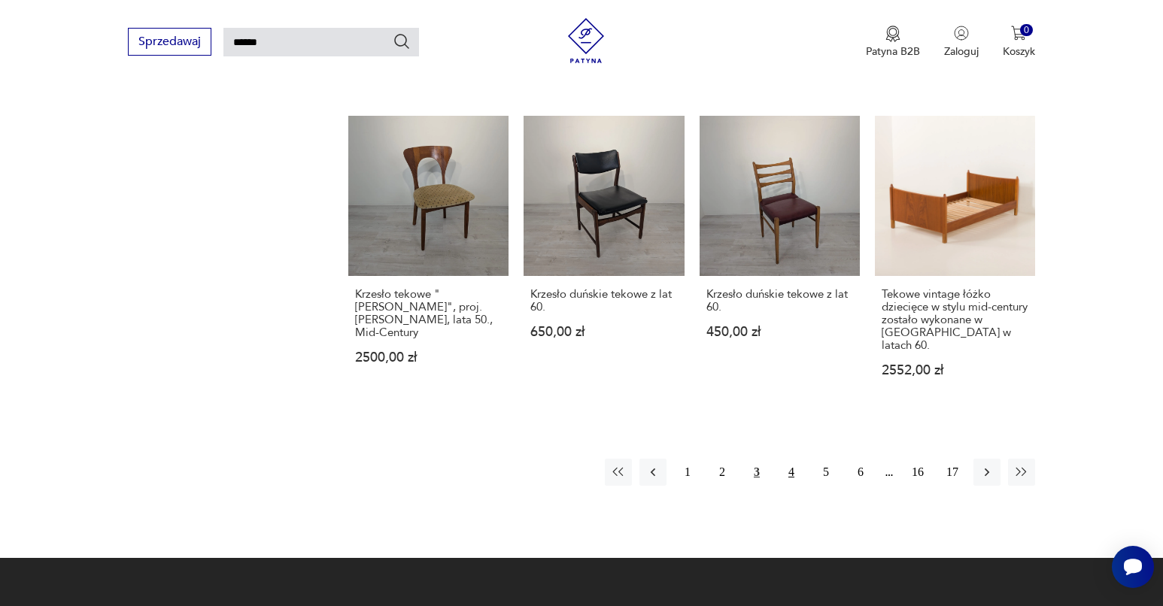
click at [797, 486] on button "4" at bounding box center [791, 472] width 27 height 27
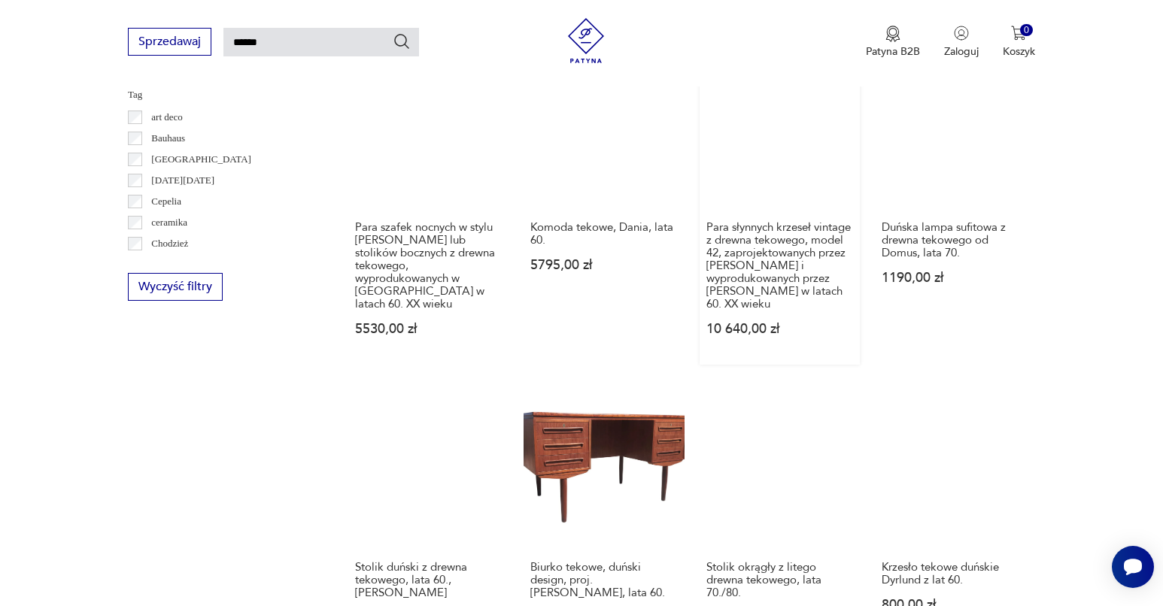
scroll to position [1060, 0]
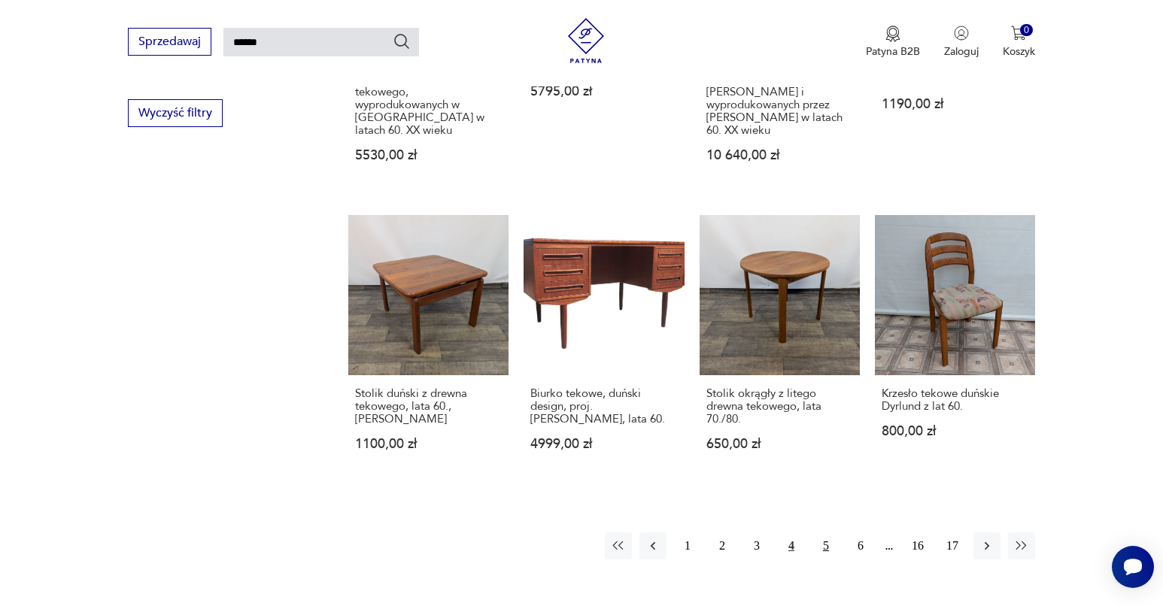
click at [818, 542] on button "5" at bounding box center [825, 546] width 27 height 27
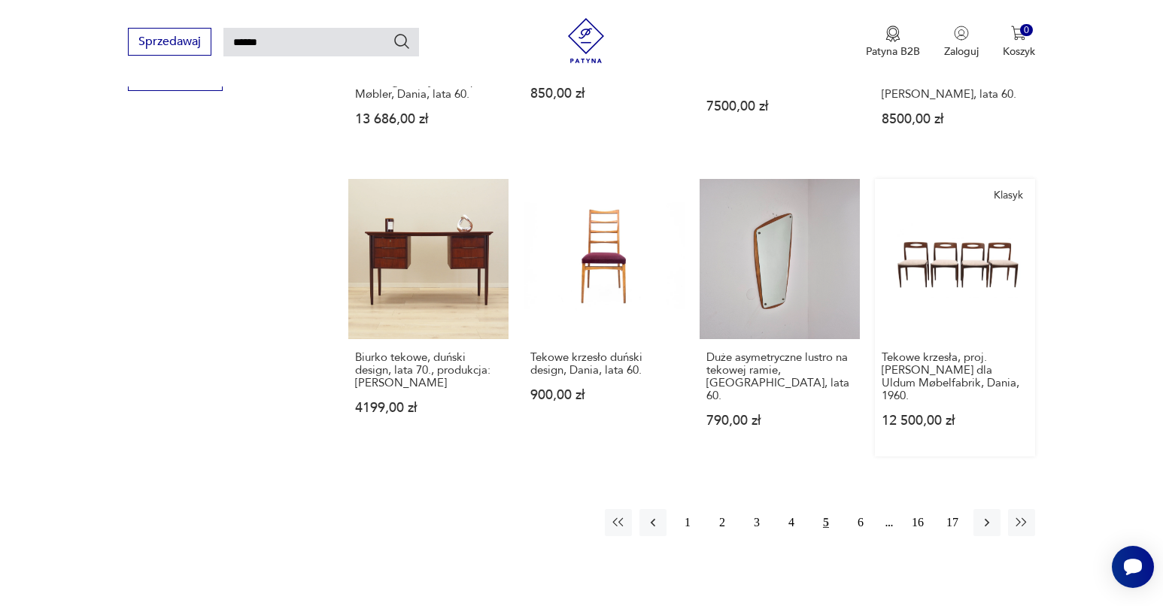
scroll to position [1217, 0]
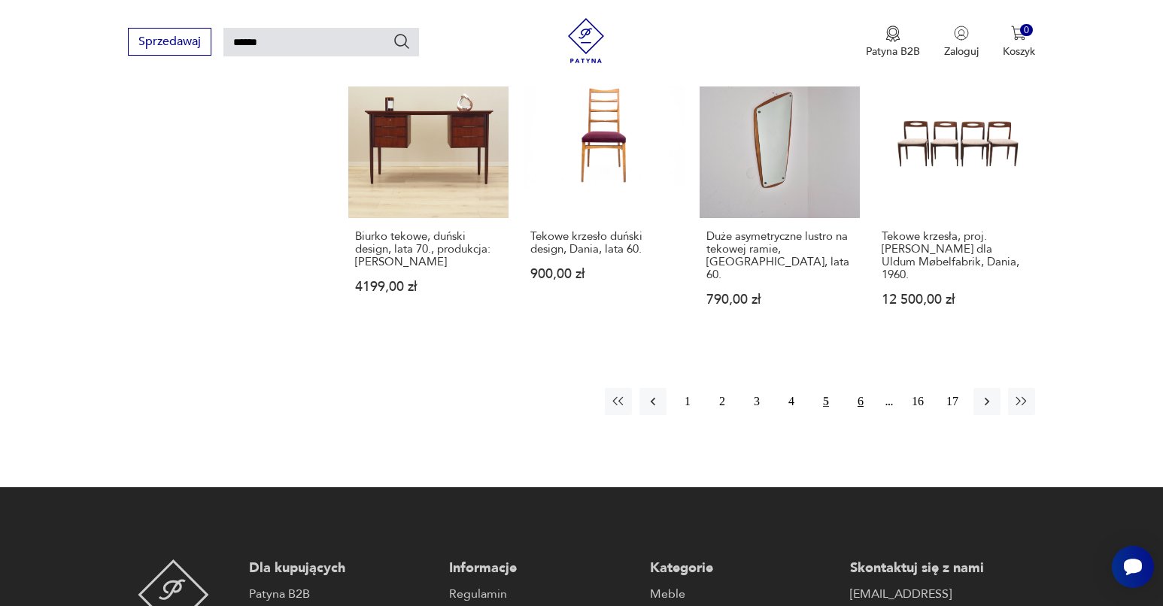
click at [864, 415] on button "6" at bounding box center [860, 401] width 27 height 27
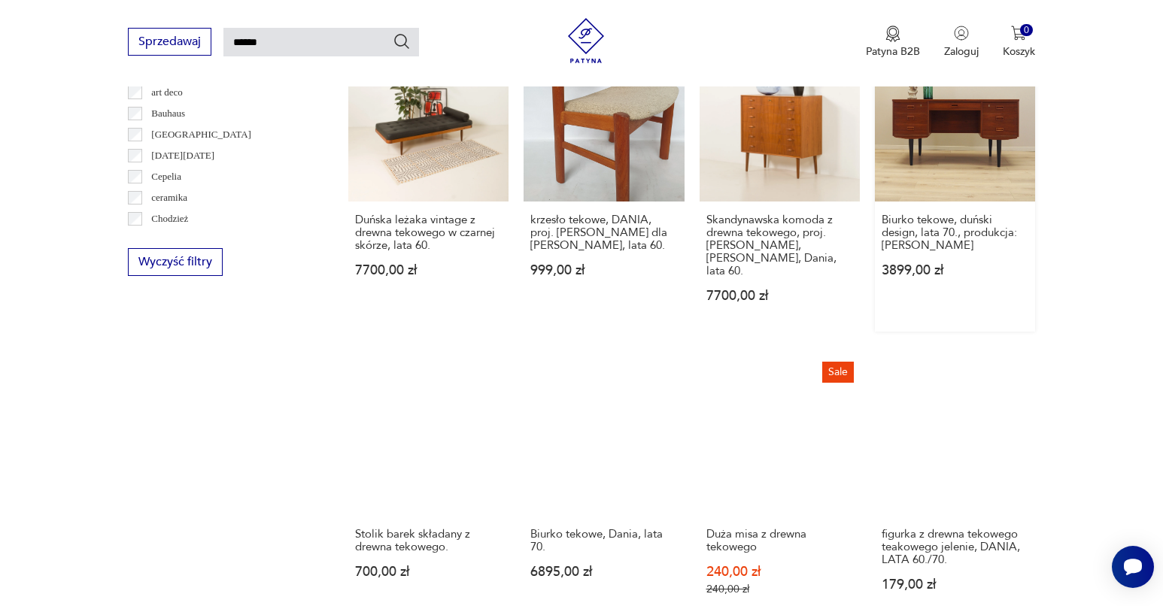
scroll to position [1217, 0]
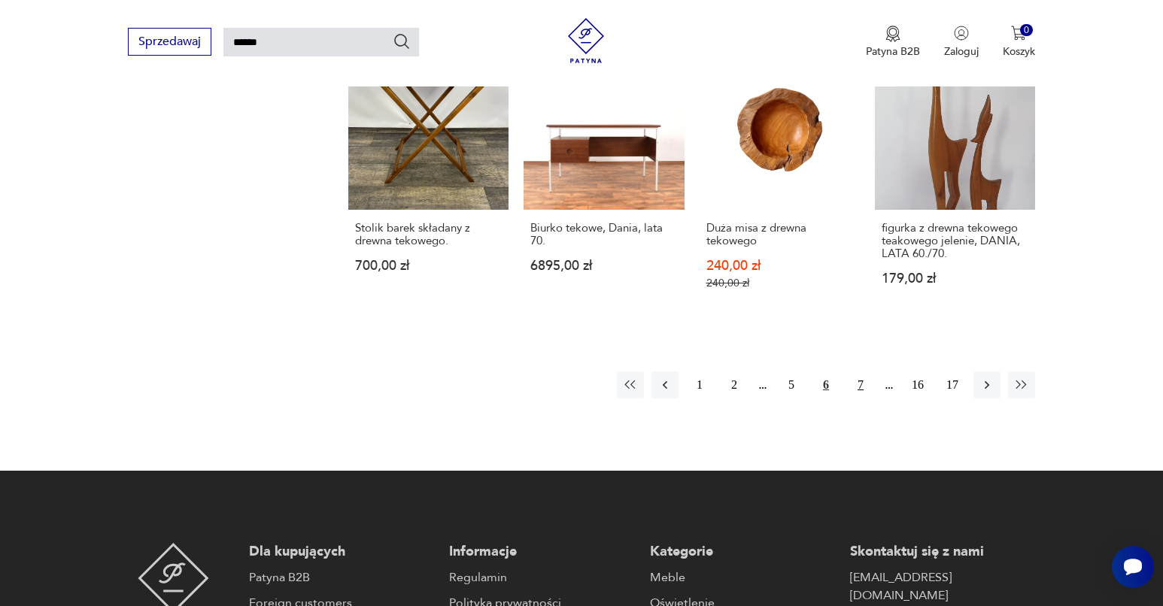
click at [851, 377] on button "7" at bounding box center [860, 385] width 27 height 27
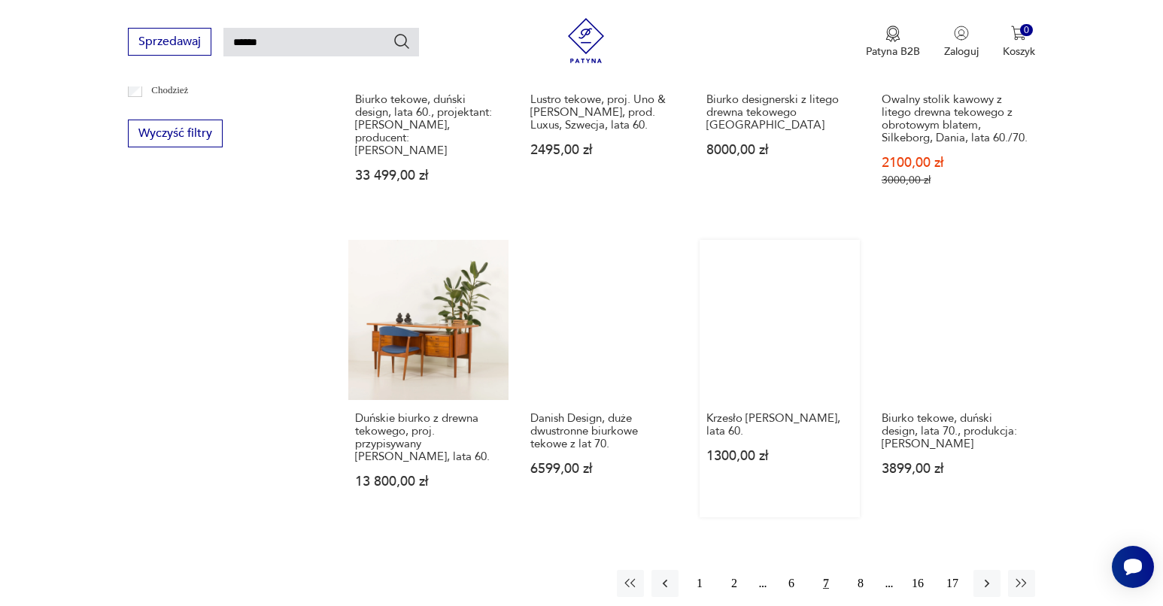
scroll to position [1347, 0]
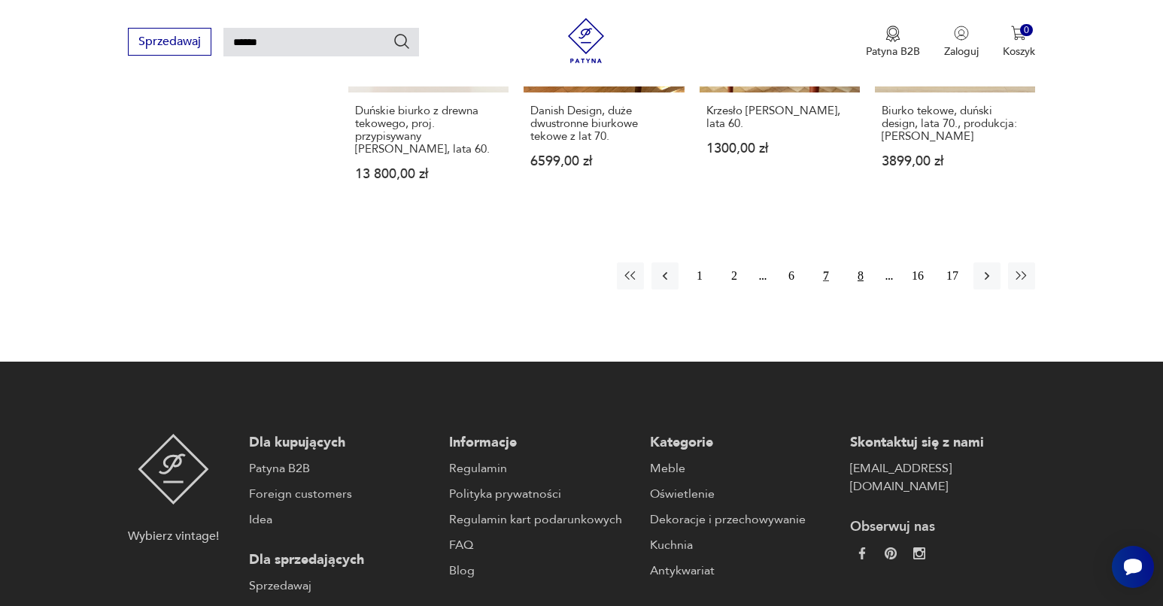
click at [855, 275] on button "8" at bounding box center [860, 276] width 27 height 27
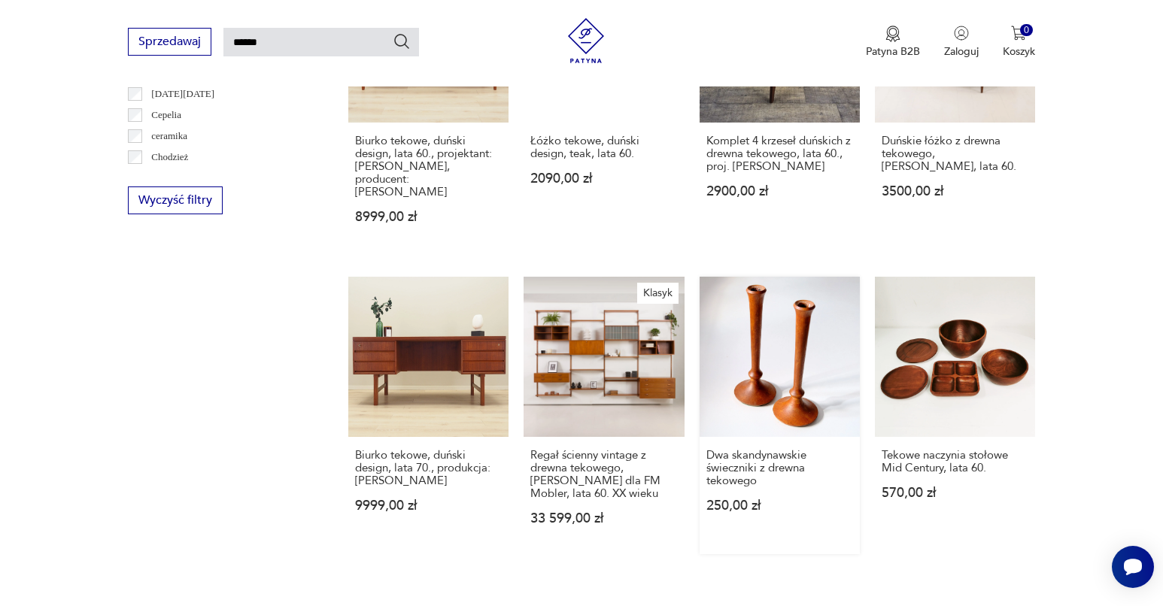
scroll to position [1251, 0]
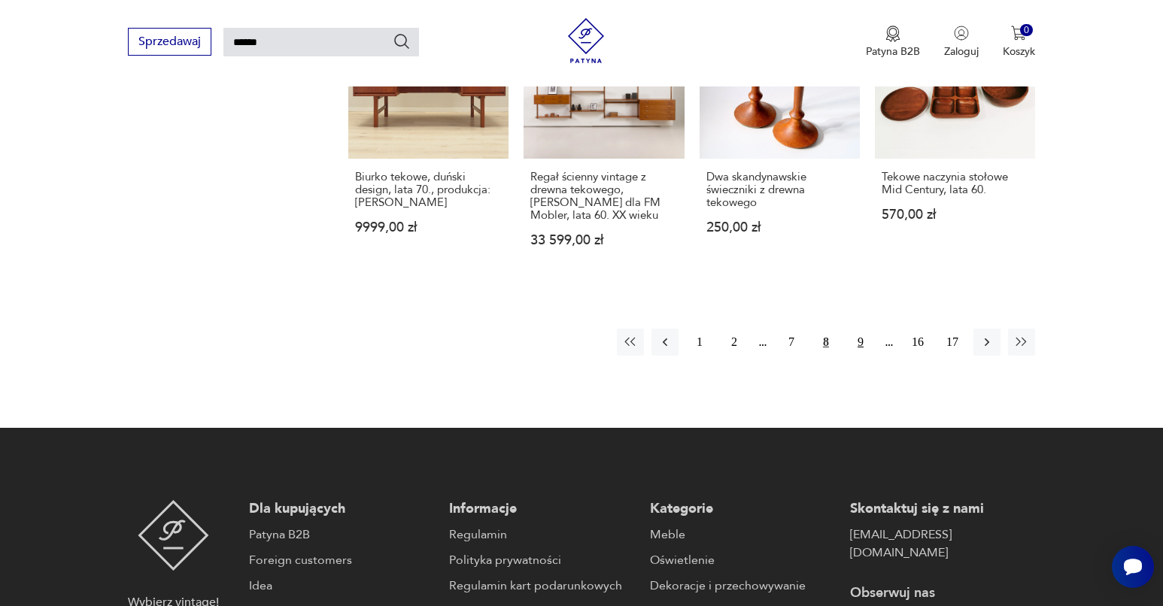
click at [858, 346] on button "9" at bounding box center [860, 342] width 27 height 27
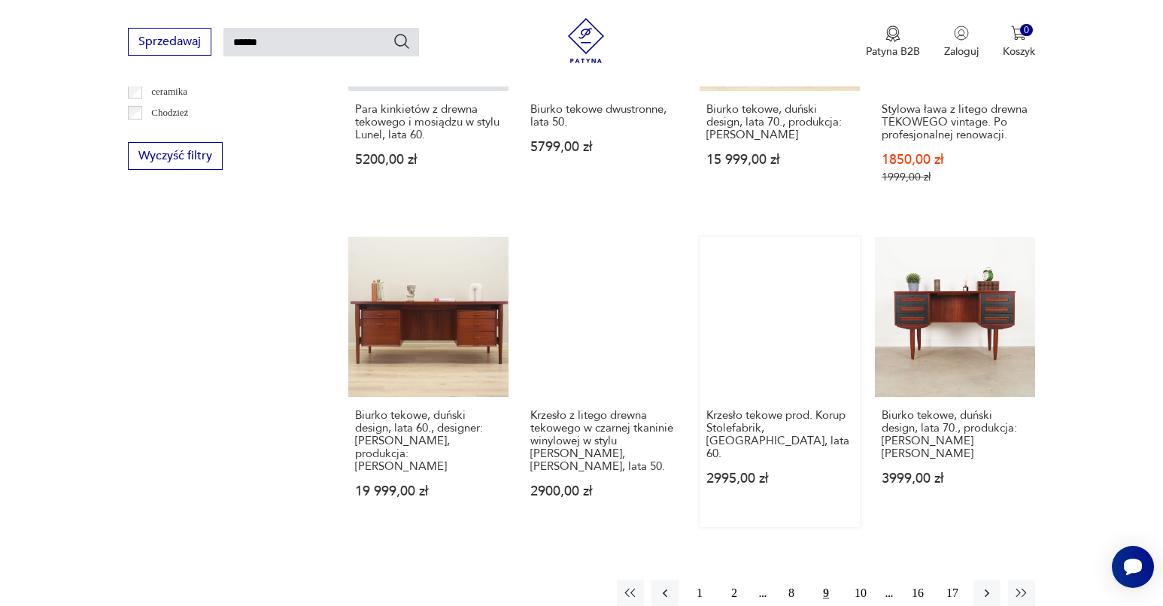
scroll to position [1137, 0]
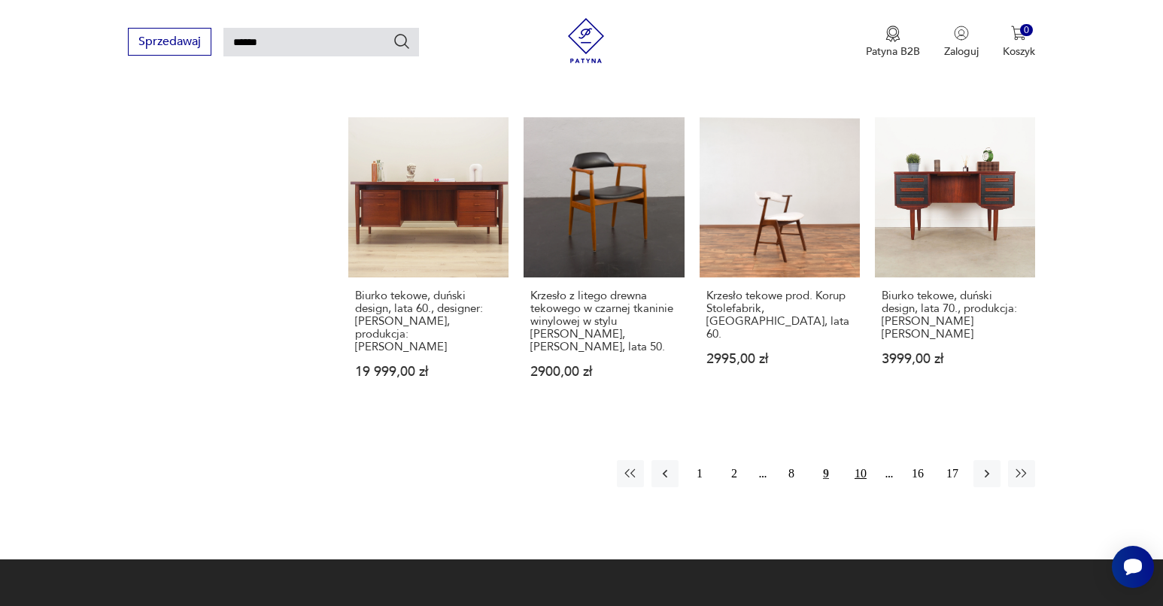
click at [855, 481] on button "10" at bounding box center [860, 473] width 27 height 27
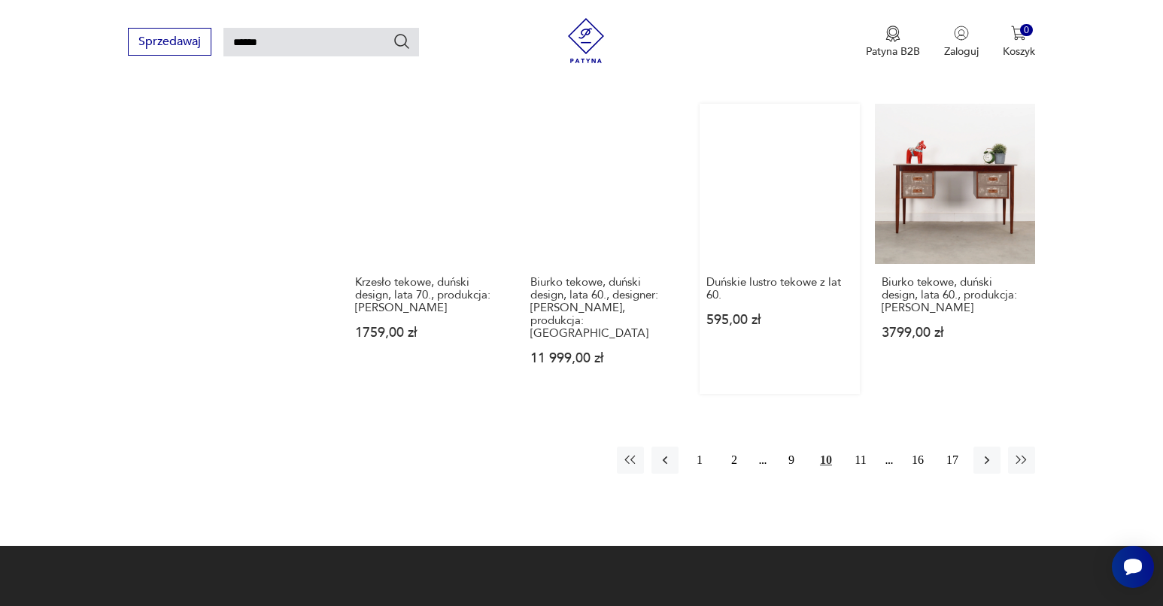
scroll to position [1280, 0]
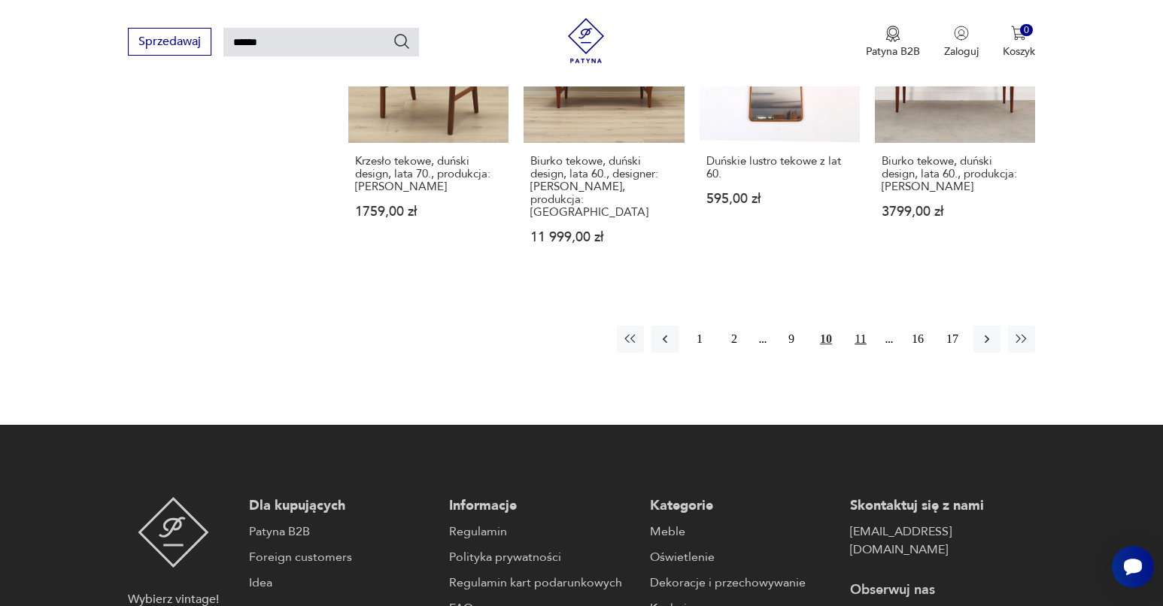
click at [855, 338] on button "11" at bounding box center [860, 339] width 27 height 27
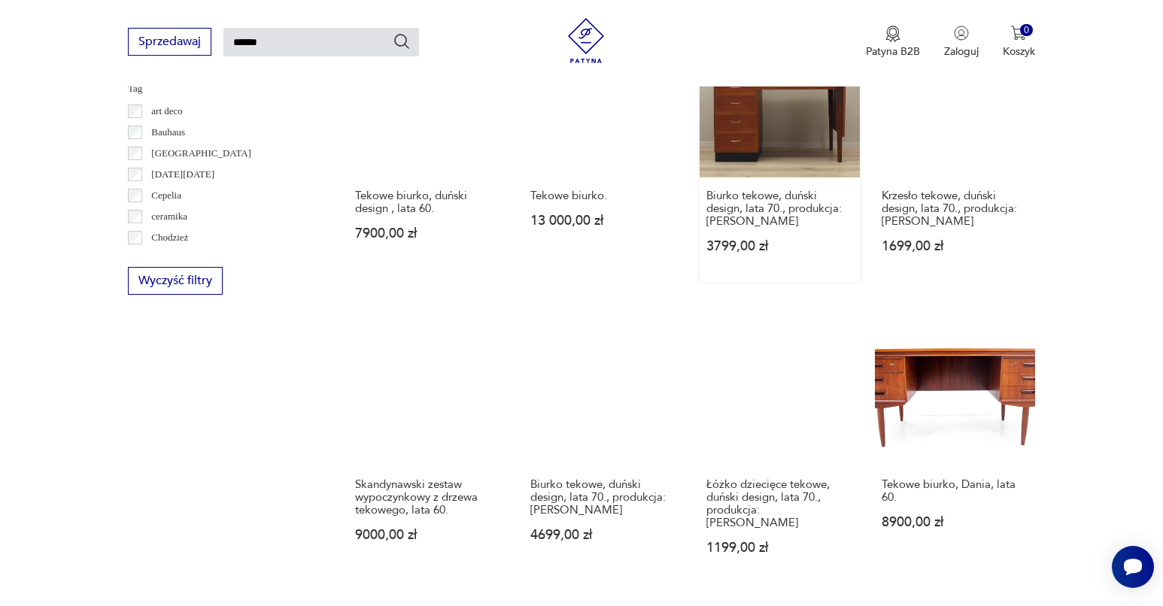
scroll to position [1190, 0]
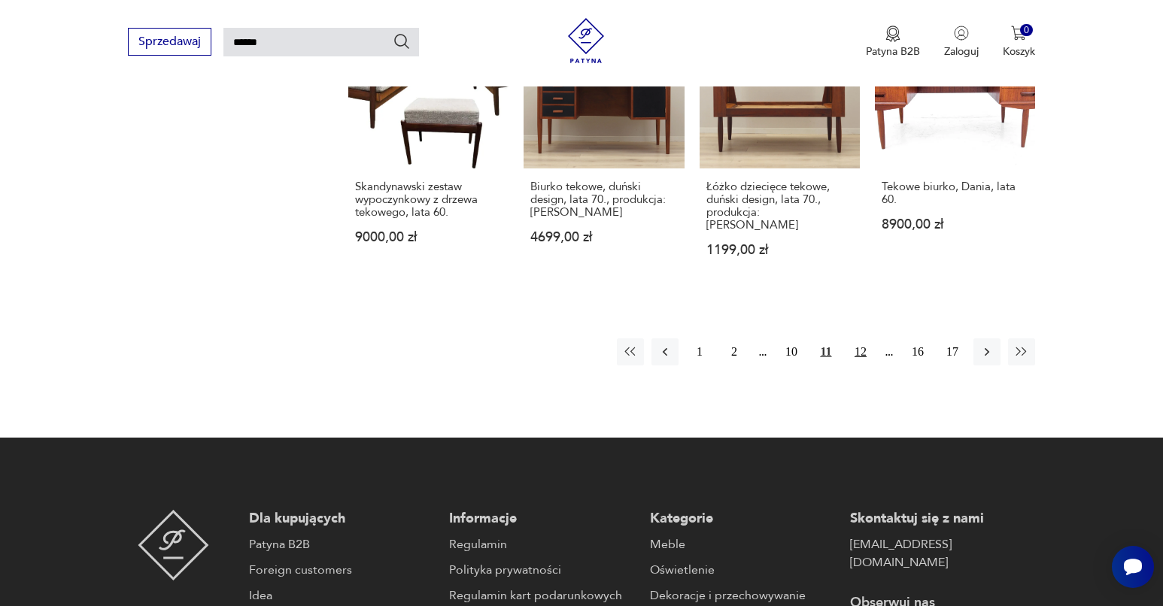
click at [858, 351] on button "12" at bounding box center [860, 352] width 27 height 27
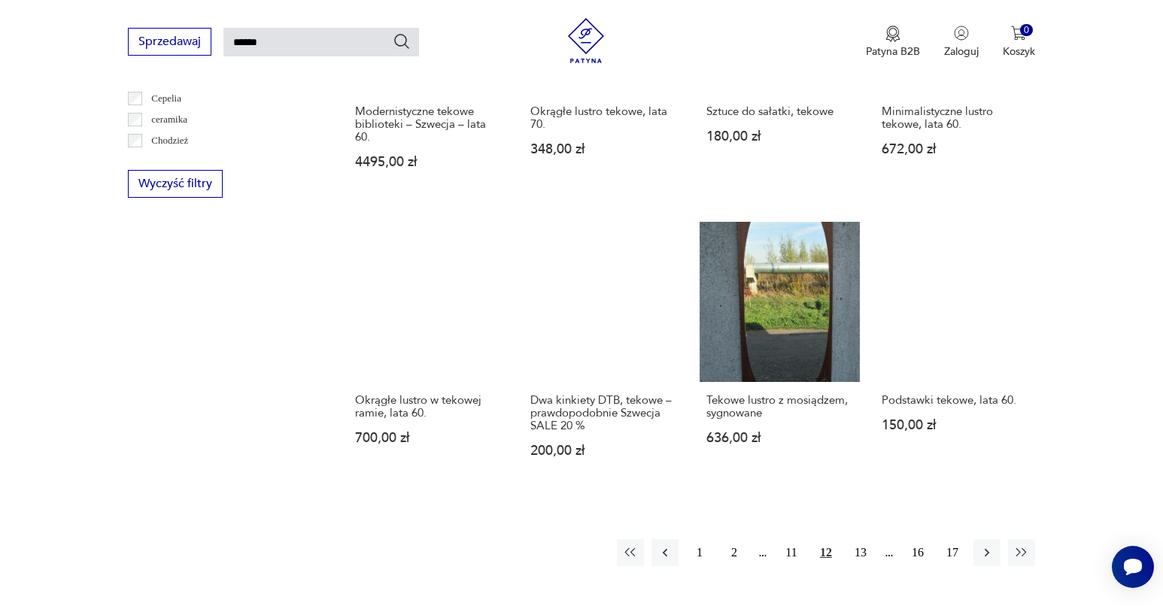
scroll to position [1127, 0]
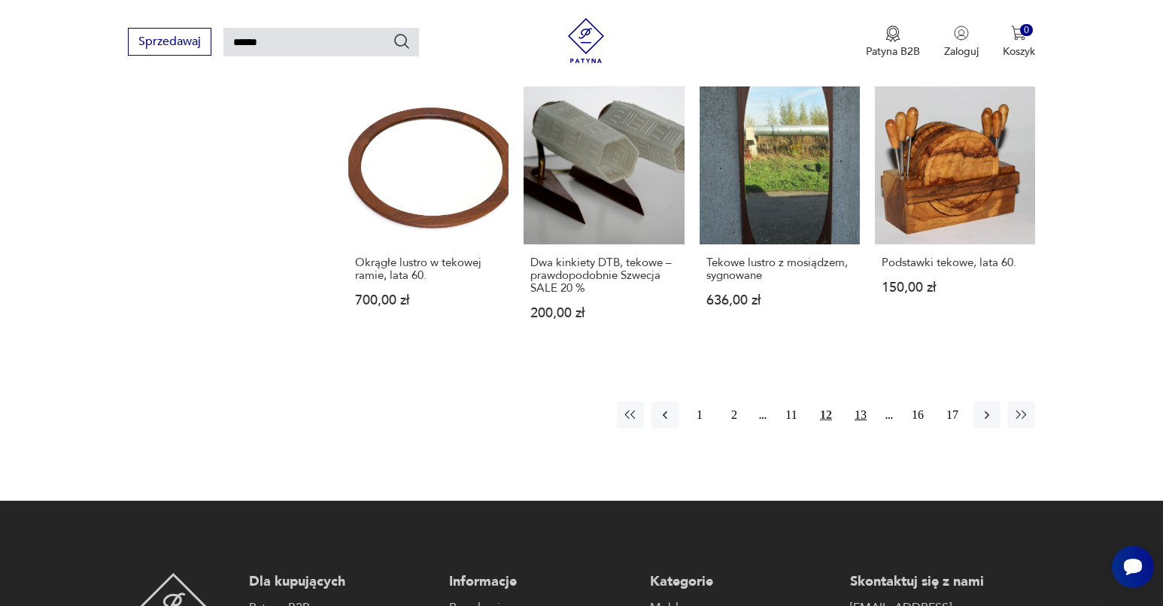
click at [862, 425] on button "13" at bounding box center [860, 415] width 27 height 27
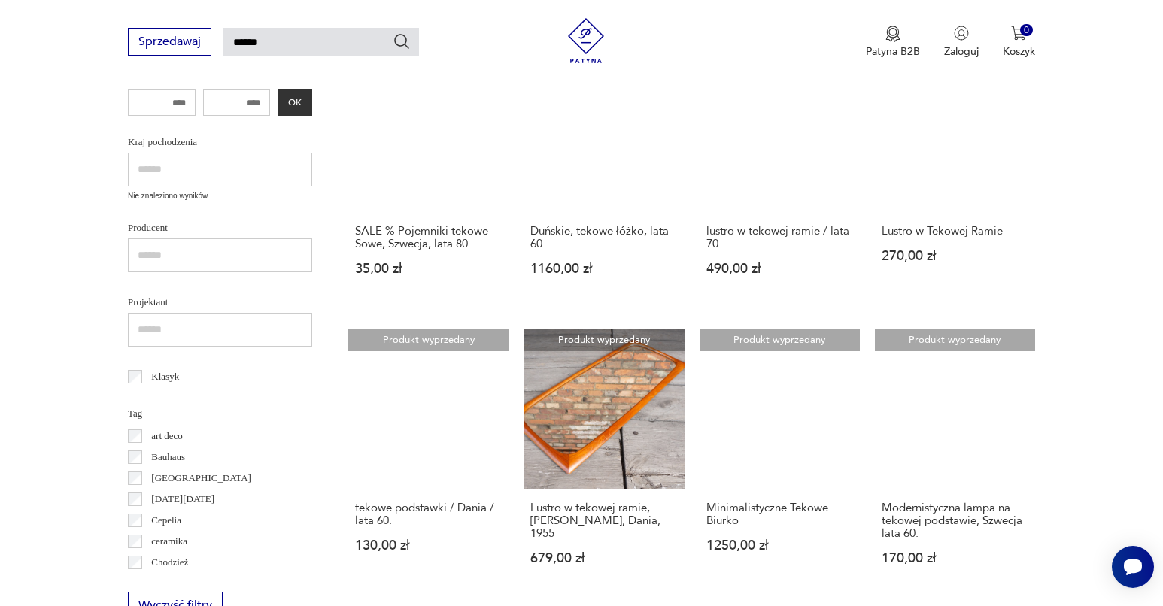
scroll to position [471, 0]
